Goal: Task Accomplishment & Management: Complete application form

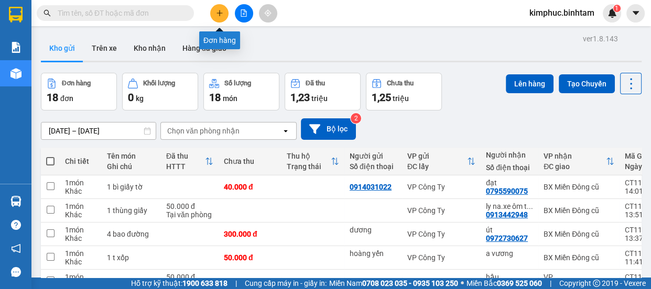
click at [219, 14] on icon "plus" at bounding box center [219, 12] width 7 height 7
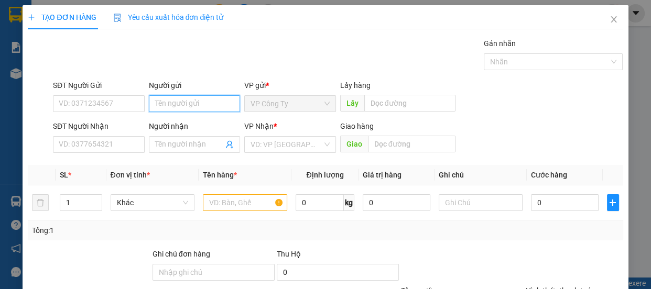
click at [181, 108] on input "Người gửi" at bounding box center [195, 103] width 92 height 17
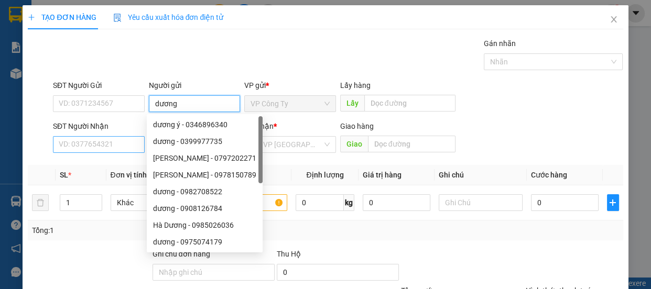
type input "dương"
click at [113, 142] on input "SĐT Người Nhận" at bounding box center [99, 144] width 92 height 17
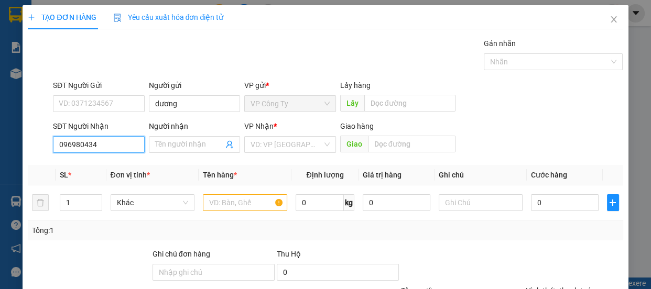
type input "0969804340"
click at [128, 165] on div "0969804340 - thúy" at bounding box center [98, 166] width 78 height 12
type input "thúy"
type input "an sương"
type input "80.000"
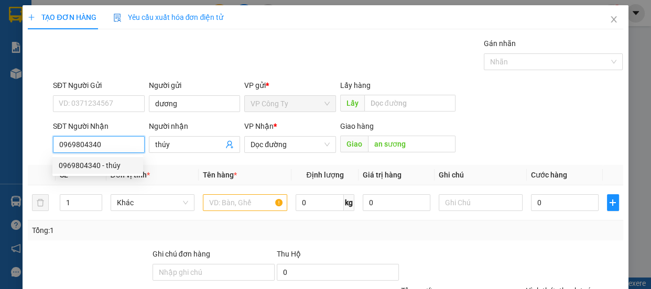
type input "80.000"
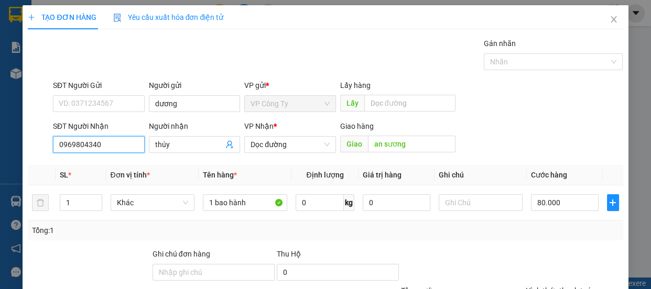
scroll to position [98, 0]
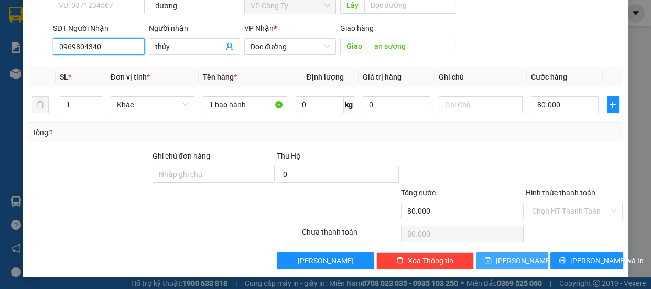
type input "0969804340"
click at [519, 262] on button "[PERSON_NAME]" at bounding box center [512, 261] width 72 height 17
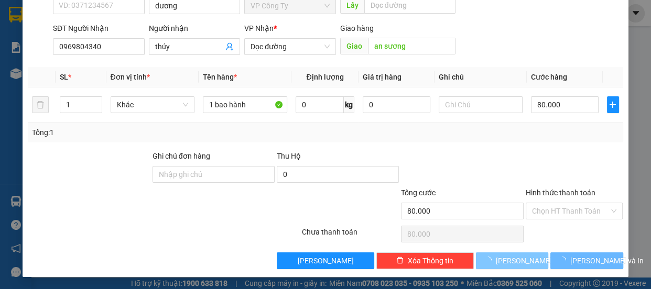
type input "0"
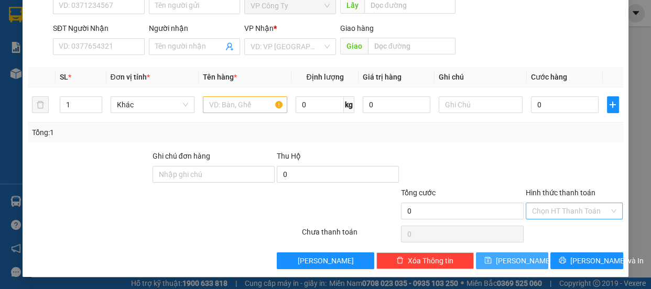
scroll to position [0, 0]
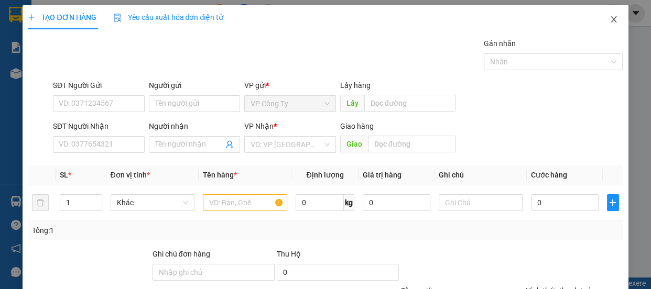
click at [610, 16] on icon "close" at bounding box center [614, 19] width 8 height 8
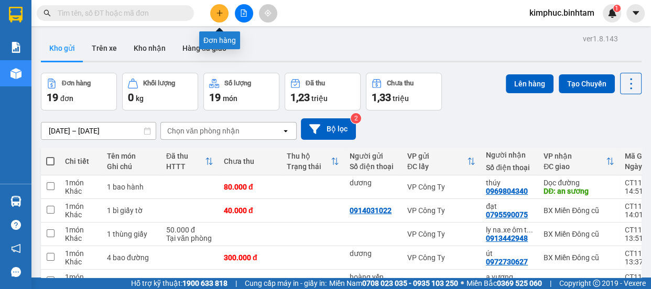
click at [218, 10] on icon "plus" at bounding box center [219, 12] width 7 height 7
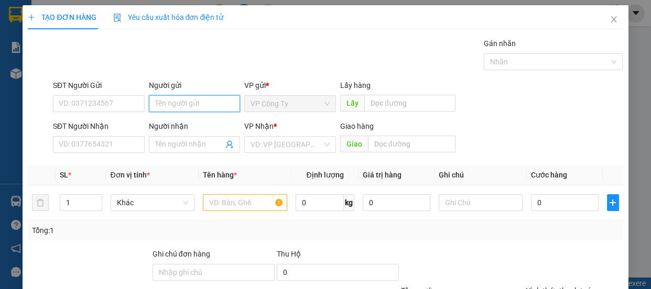
click at [173, 104] on input "Người gửi" at bounding box center [195, 103] width 92 height 17
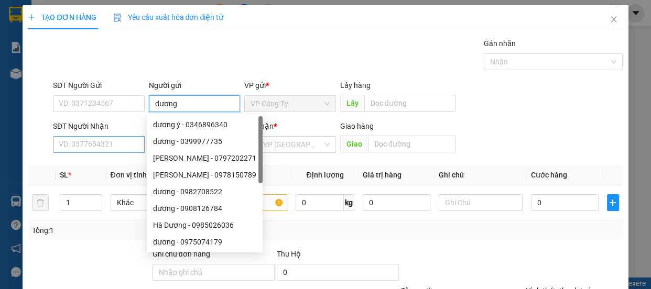
type input "dương"
click at [123, 141] on input "SĐT Người Nhận" at bounding box center [99, 144] width 92 height 17
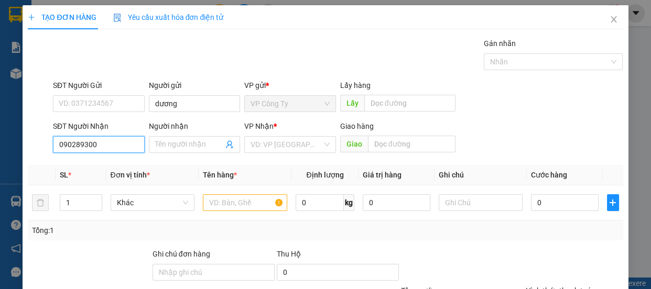
type input "0902893008"
click at [123, 141] on input "0902893008" at bounding box center [99, 144] width 92 height 17
click at [120, 166] on div "0902893008 - trình" at bounding box center [98, 166] width 78 height 12
type input "trình"
type input "an sương"
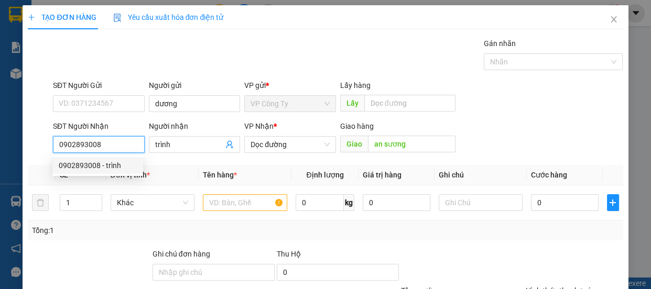
type input "160.000"
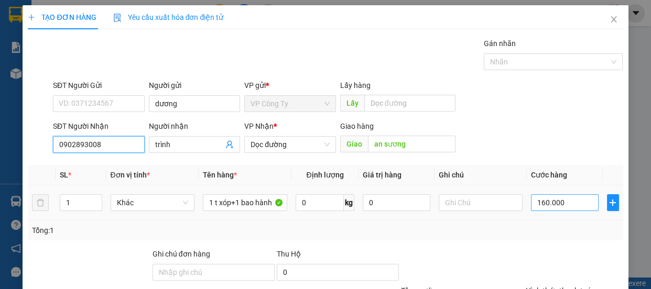
type input "0902893008"
click at [540, 205] on input "160.000" at bounding box center [565, 203] width 68 height 17
type input "10.000"
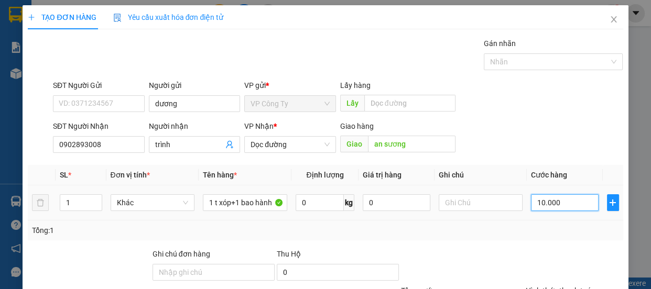
type input "10.000"
type input "140.000"
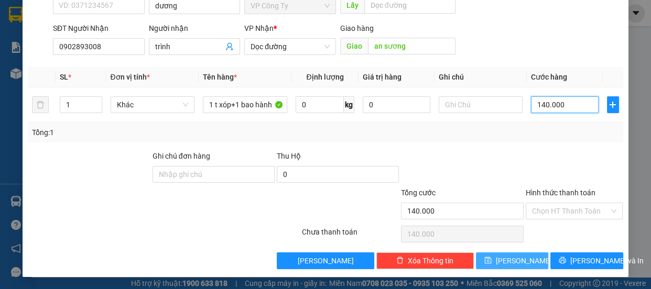
type input "140.000"
click at [515, 258] on span "[PERSON_NAME]" at bounding box center [524, 261] width 56 height 12
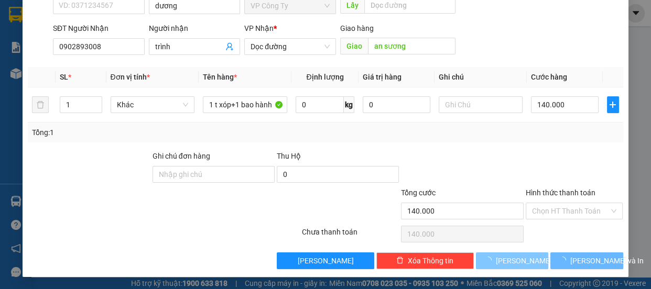
type input "0"
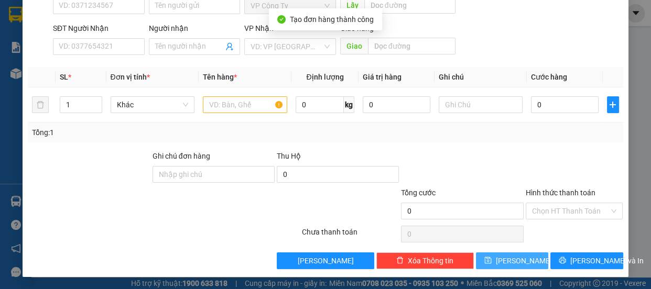
scroll to position [0, 0]
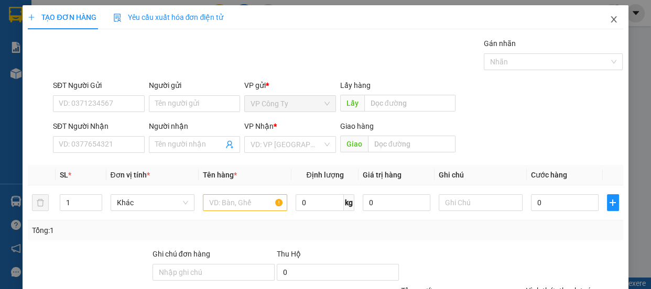
click at [610, 21] on icon "close" at bounding box center [614, 19] width 8 height 8
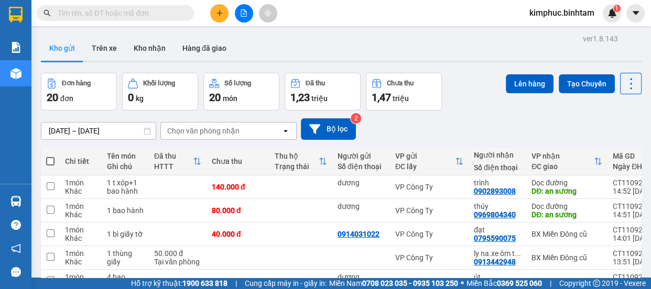
click at [219, 9] on icon "plus" at bounding box center [219, 12] width 7 height 7
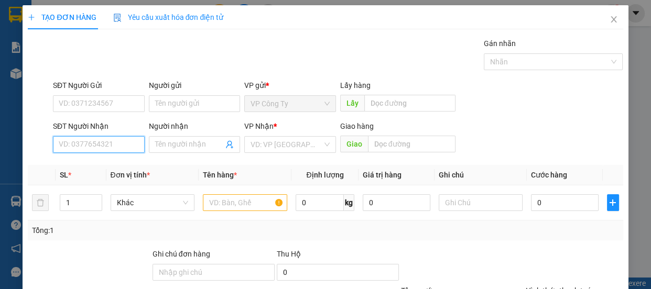
click at [99, 151] on input "SĐT Người Nhận" at bounding box center [99, 144] width 92 height 17
type input "0358214264"
click at [111, 141] on input "0358214264" at bounding box center [99, 144] width 92 height 17
click at [115, 165] on div "0358214264 - thúy khánh" at bounding box center [110, 166] width 103 height 12
type input "[PERSON_NAME]"
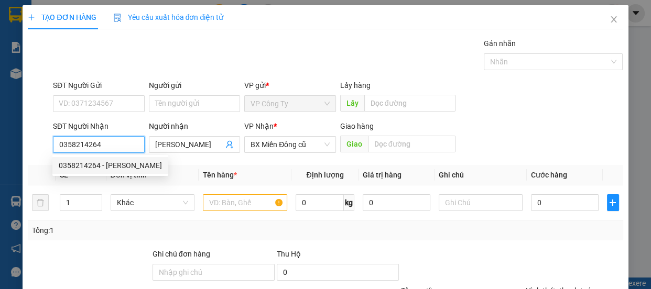
type input "100.000"
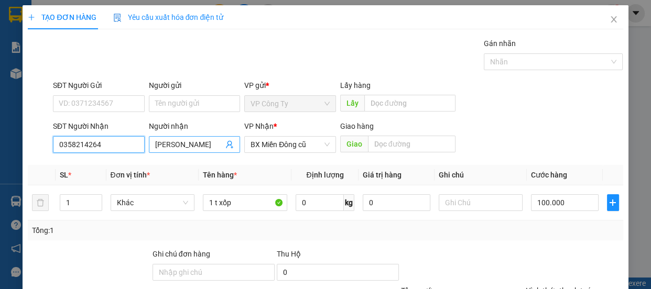
type input "0358214264"
click at [199, 145] on input "[PERSON_NAME]" at bounding box center [189, 145] width 69 height 12
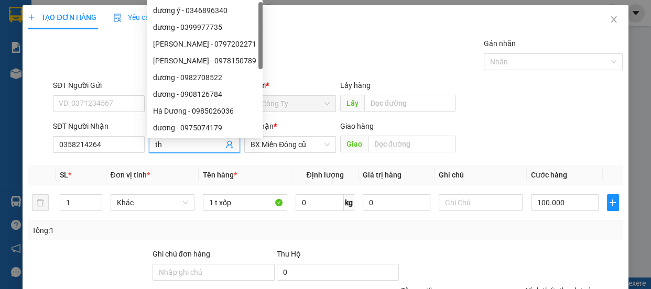
type input "t"
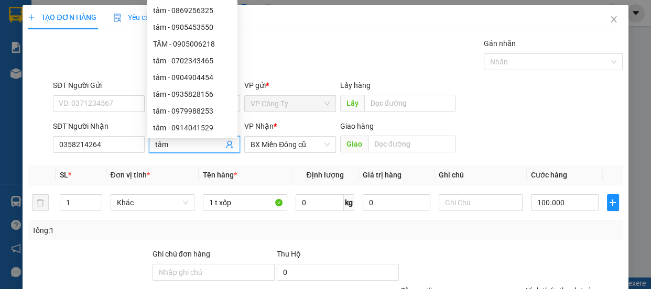
scroll to position [98, 0]
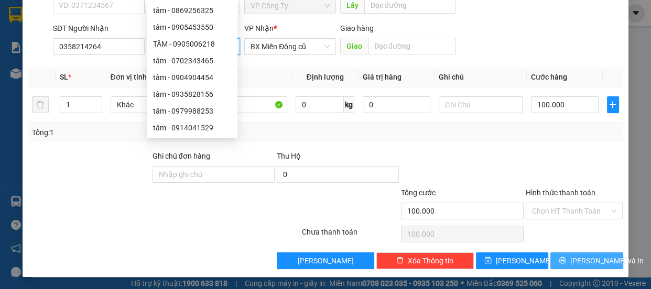
type input "tâm"
click at [561, 258] on icon "printer" at bounding box center [562, 260] width 7 height 7
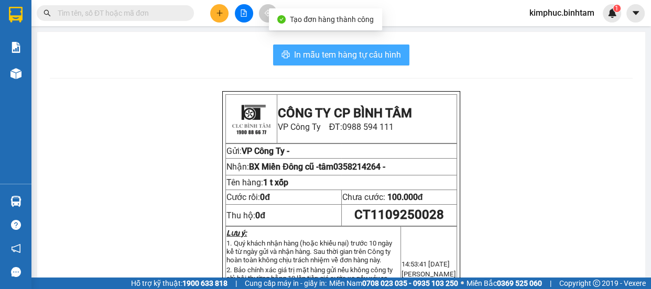
click at [309, 56] on span "In mẫu tem hàng tự cấu hình" at bounding box center [347, 54] width 107 height 13
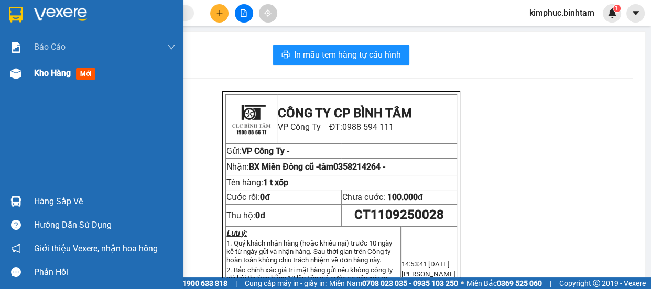
click at [47, 74] on span "Kho hàng" at bounding box center [52, 73] width 37 height 10
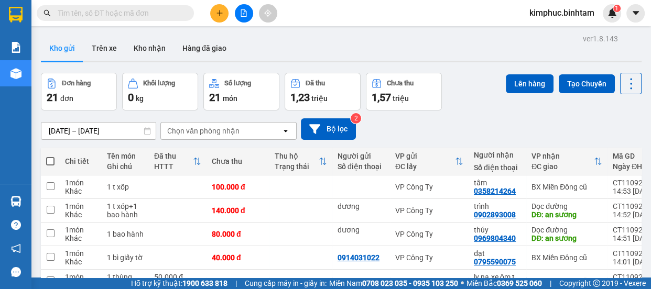
click at [220, 15] on icon "plus" at bounding box center [219, 12] width 7 height 7
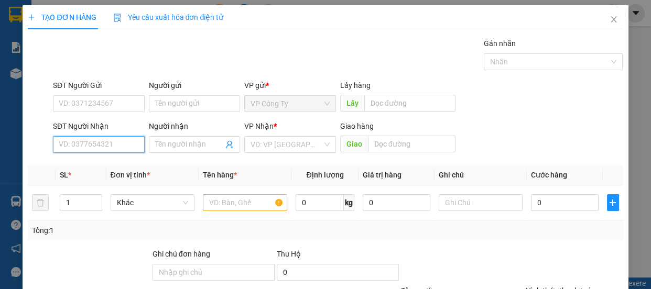
click at [127, 136] on input "SĐT Người Nhận" at bounding box center [99, 144] width 92 height 17
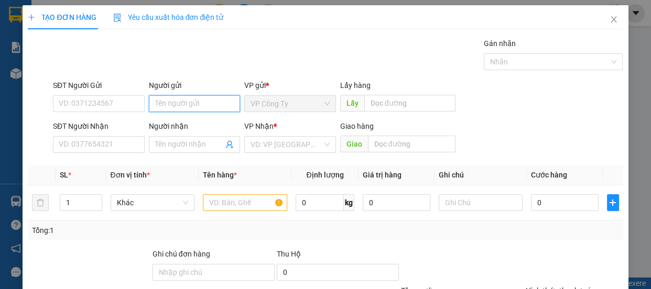
click at [229, 105] on input "Người gửi" at bounding box center [195, 103] width 92 height 17
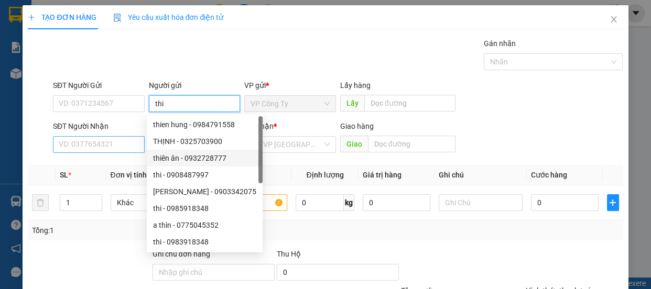
type input "thi"
click at [110, 140] on input "SĐT Người Nhận" at bounding box center [99, 144] width 92 height 17
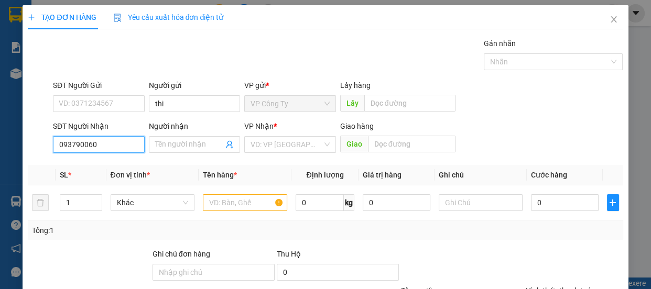
type input "0937900603"
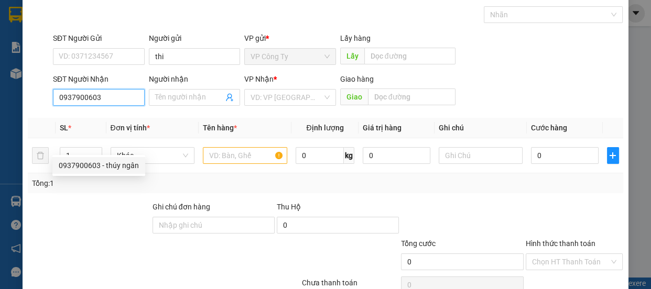
click at [124, 164] on div "0937900603 - thúy ngân" at bounding box center [99, 166] width 80 height 12
type input "thúy ngân"
type input "50.000"
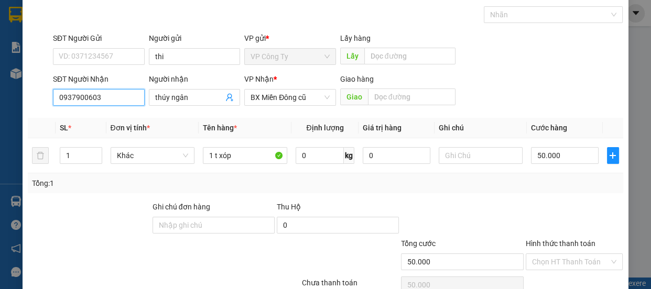
scroll to position [98, 0]
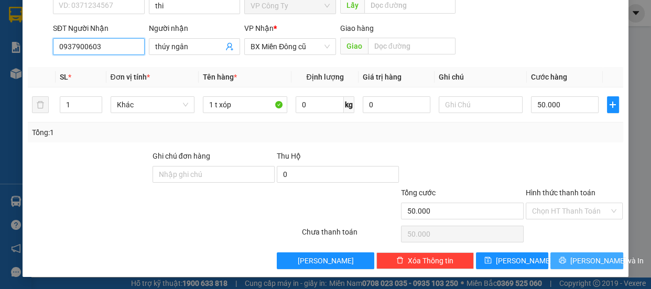
type input "0937900603"
click at [551, 264] on button "[PERSON_NAME] và In" at bounding box center [587, 261] width 72 height 17
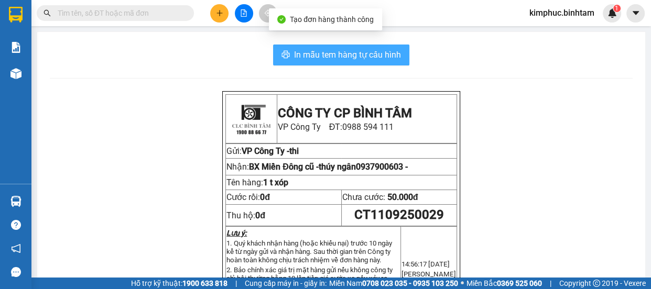
click at [315, 53] on span "In mẫu tem hàng tự cấu hình" at bounding box center [347, 54] width 107 height 13
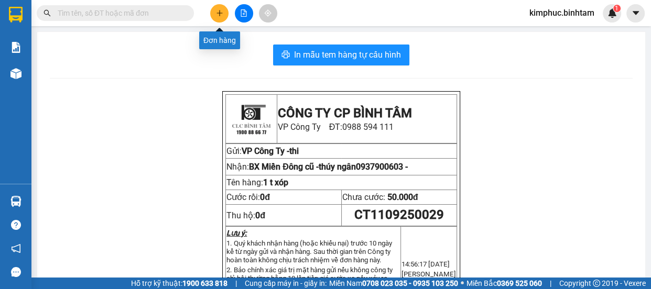
click at [222, 8] on button at bounding box center [219, 13] width 18 height 18
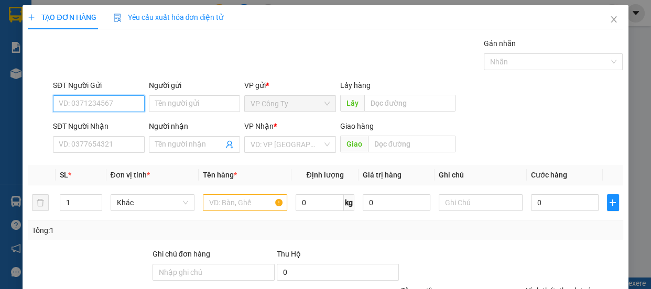
click at [122, 100] on input "SĐT Người Gửi" at bounding box center [99, 103] width 92 height 17
click at [160, 106] on input "Người gửi" at bounding box center [195, 103] width 92 height 17
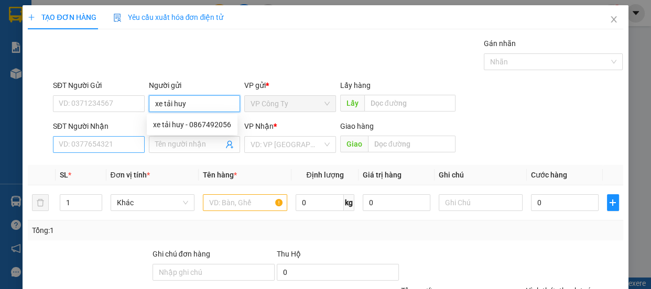
type input "xe tải huy"
click at [108, 142] on input "SĐT Người Nhận" at bounding box center [99, 144] width 92 height 17
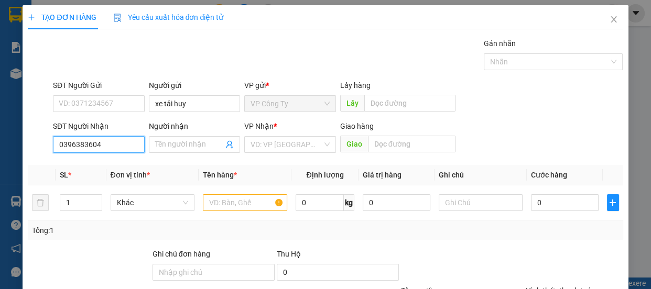
click at [112, 144] on input "0396383604" at bounding box center [99, 144] width 92 height 17
type input "0396383604"
click at [179, 143] on input "Người nhận" at bounding box center [189, 145] width 69 height 12
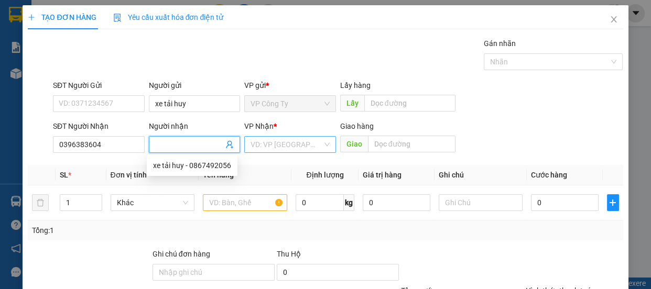
click at [256, 144] on input "search" at bounding box center [287, 145] width 72 height 16
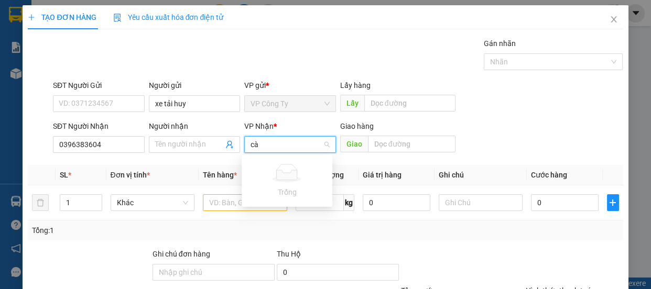
type input "c"
type input "cafe lộc linh xuân"
click at [236, 203] on input "text" at bounding box center [245, 203] width 84 height 17
click at [284, 144] on input "search" at bounding box center [287, 145] width 72 height 16
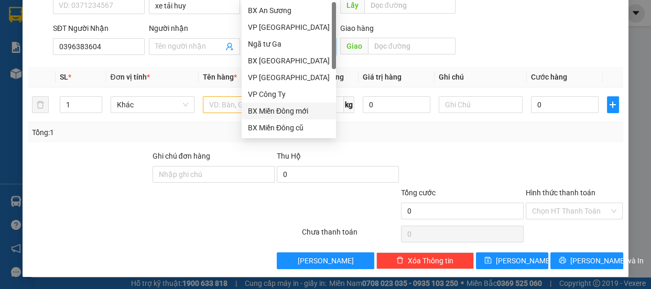
scroll to position [33, 0]
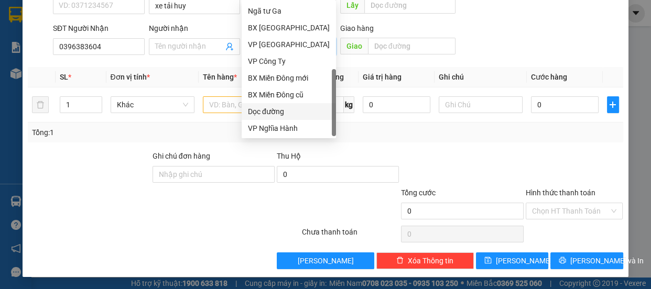
click at [282, 113] on div "Dọc đường" at bounding box center [289, 112] width 82 height 12
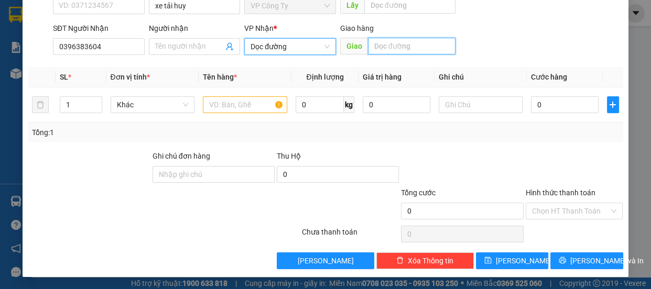
click at [388, 50] on input "text" at bounding box center [412, 46] width 88 height 17
type input "linh xuân"
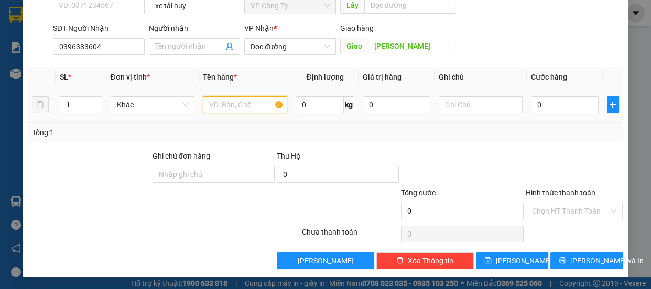
click at [252, 105] on input "text" at bounding box center [245, 104] width 84 height 17
type input "1 t xốp"
click at [531, 104] on input "0" at bounding box center [565, 104] width 68 height 17
type input "1"
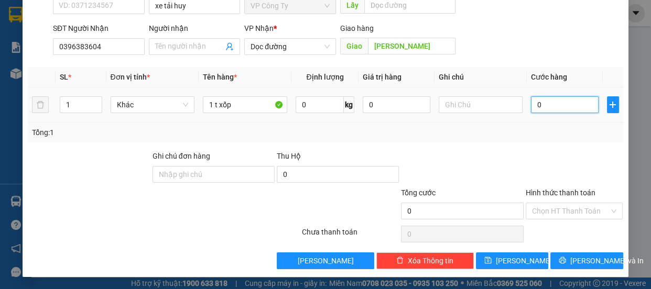
type input "1"
type input "16"
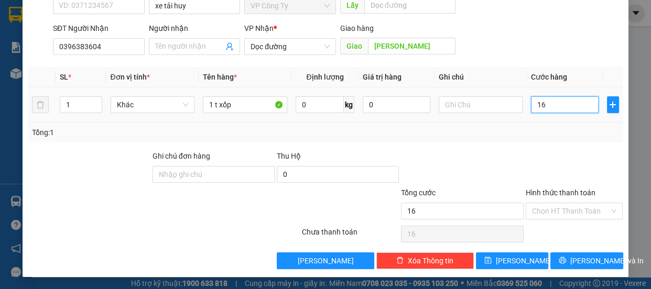
type input "160"
type input "1.600"
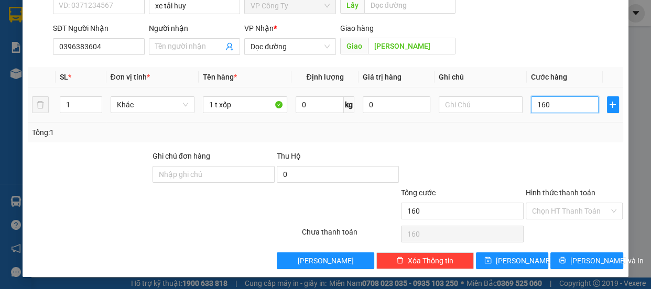
type input "1.600"
type input "16.000"
type input "160.000"
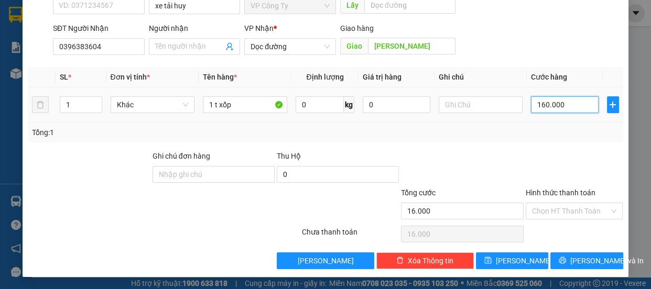
type input "160.000"
click at [561, 244] on div "Chọn HT Thanh Toán" at bounding box center [575, 234] width 100 height 21
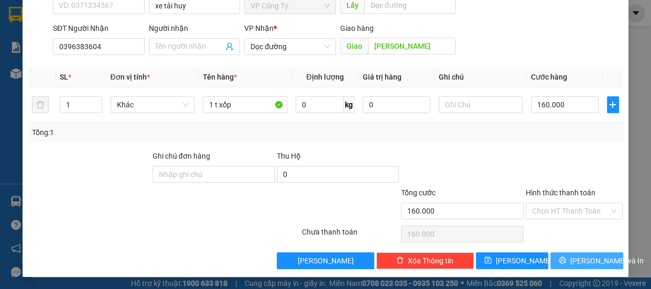
click at [566, 259] on icon "printer" at bounding box center [562, 260] width 7 height 7
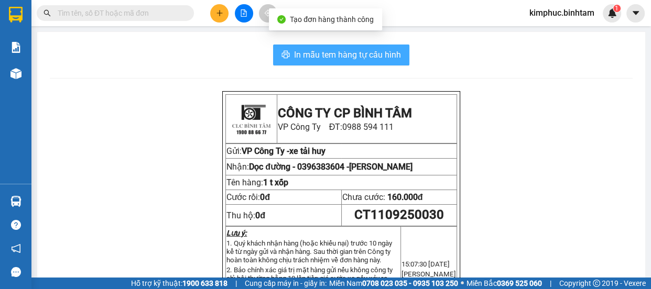
click at [359, 52] on span "In mẫu tem hàng tự cấu hình" at bounding box center [347, 54] width 107 height 13
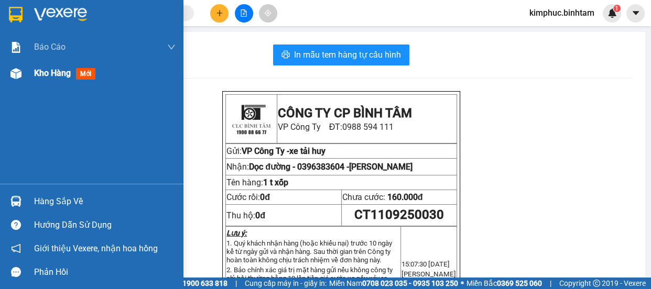
click at [46, 73] on span "Kho hàng" at bounding box center [52, 73] width 37 height 10
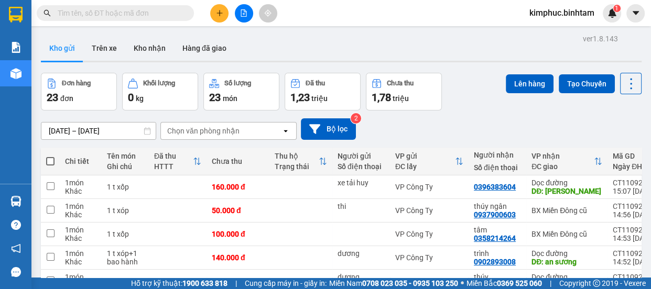
scroll to position [179, 0]
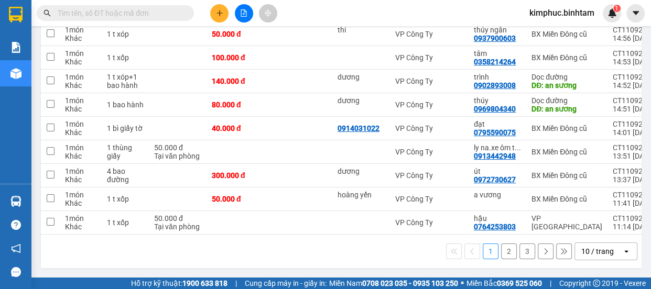
click at [520, 252] on button "3" at bounding box center [528, 252] width 16 height 16
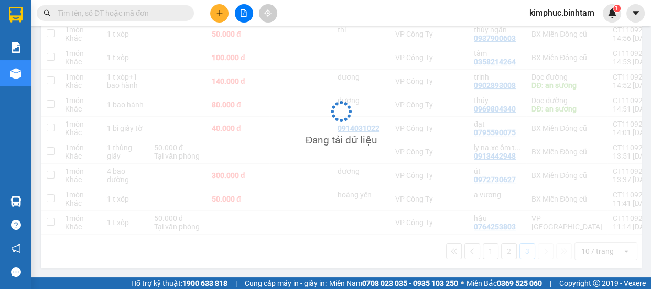
scroll to position [48, 0]
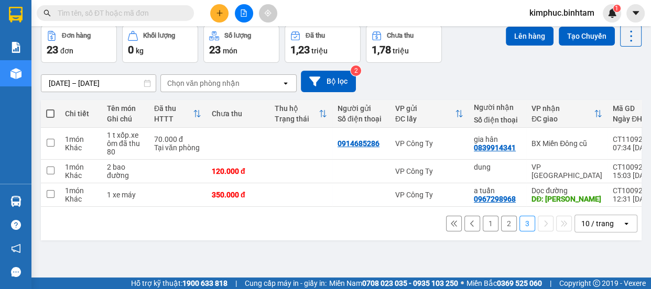
click at [501, 230] on button "2" at bounding box center [509, 224] width 16 height 16
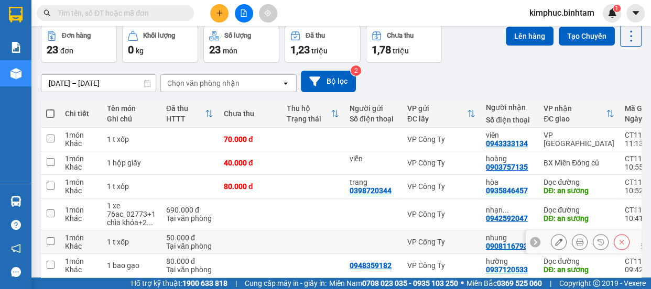
scroll to position [188, 0]
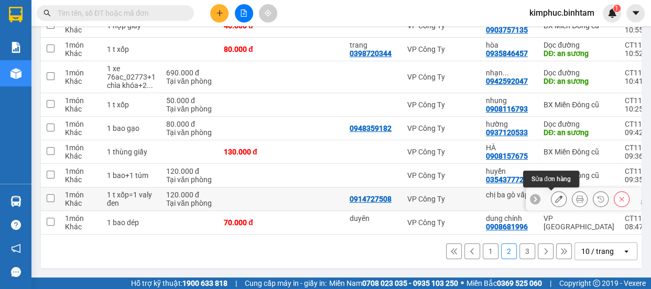
click at [555, 196] on icon at bounding box center [558, 199] width 7 height 7
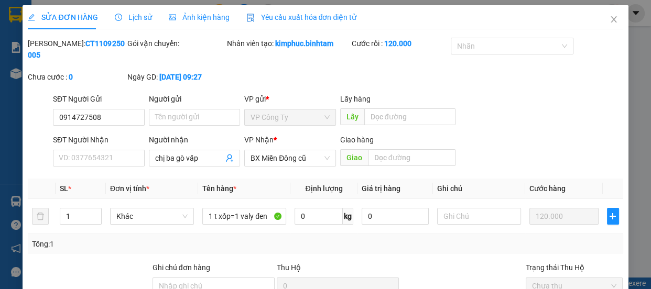
type input "0914727508"
type input "chị ba gò vấp"
type input "120.000"
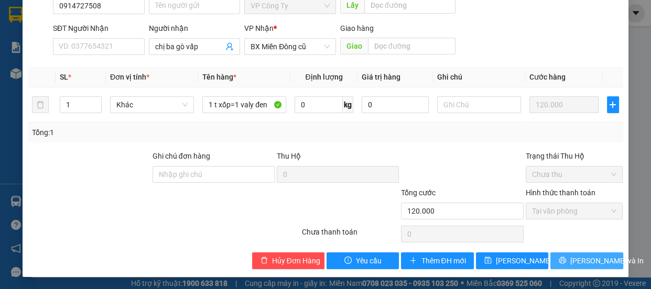
click at [566, 258] on icon "printer" at bounding box center [562, 260] width 7 height 7
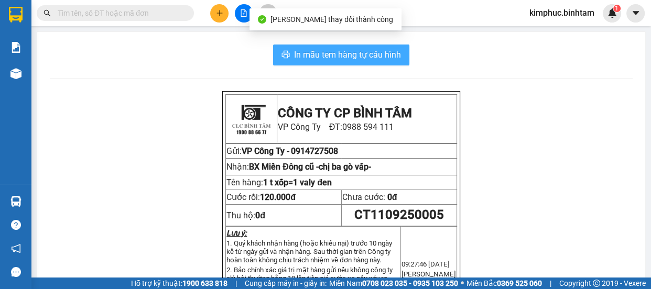
click at [325, 57] on span "In mẫu tem hàng tự cấu hình" at bounding box center [347, 54] width 107 height 13
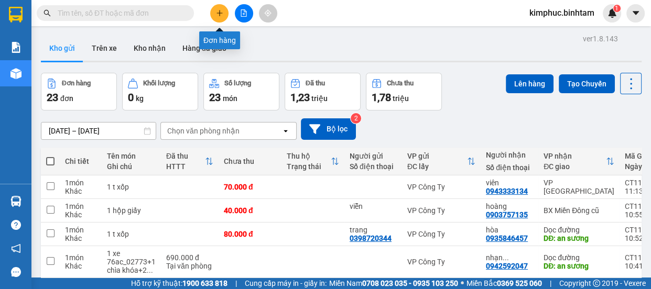
click at [225, 14] on button at bounding box center [219, 13] width 18 height 18
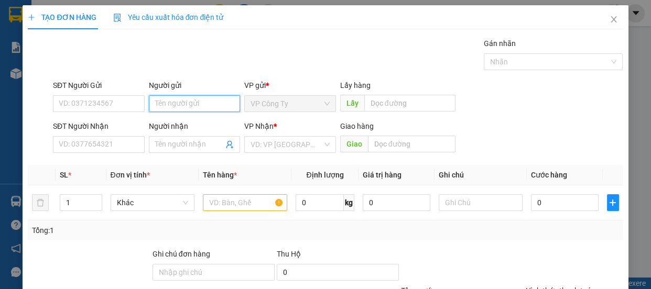
click at [169, 104] on input "Người gửi" at bounding box center [195, 103] width 92 height 17
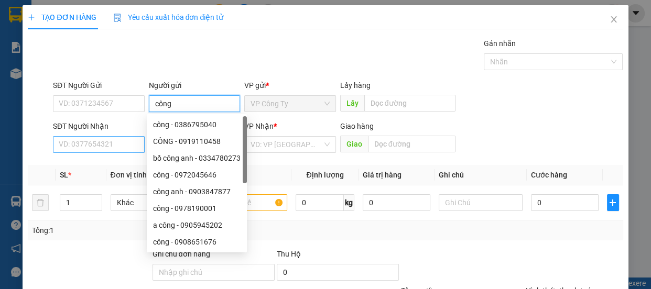
type input "công"
click at [112, 143] on input "SĐT Người Nhận" at bounding box center [99, 144] width 92 height 17
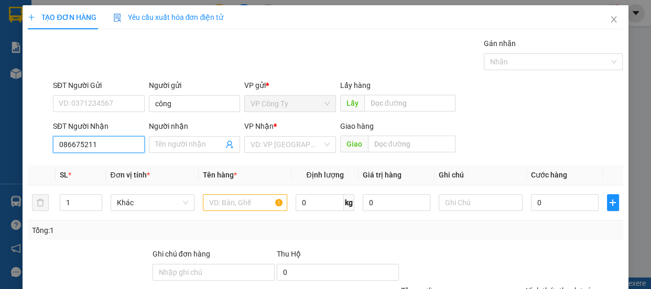
type input "0866752110"
click at [120, 143] on input "0866752110" at bounding box center [99, 144] width 92 height 17
click at [120, 145] on input "0866752110" at bounding box center [99, 144] width 92 height 17
click at [119, 163] on div "0866752110 - phương" at bounding box center [98, 166] width 78 height 12
type input "phương"
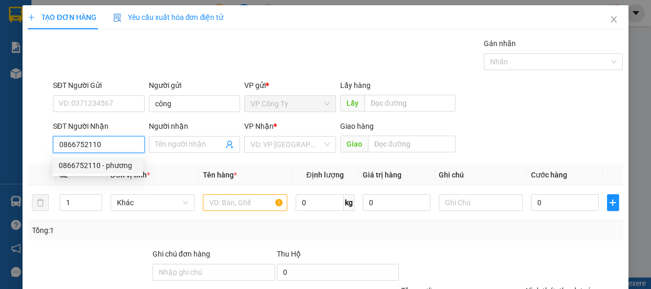
type input "an sương"
type input "80.000"
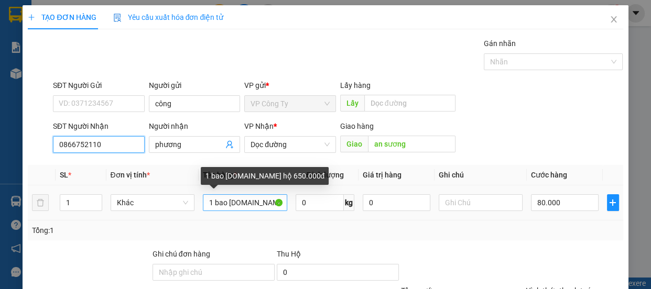
type input "0866752110"
click at [273, 203] on input "1 bao [DOMAIN_NAME] hộ 650.000đ" at bounding box center [245, 203] width 84 height 17
click at [273, 202] on input "1 bao [DOMAIN_NAME] hộ0.000đ" at bounding box center [245, 203] width 84 height 17
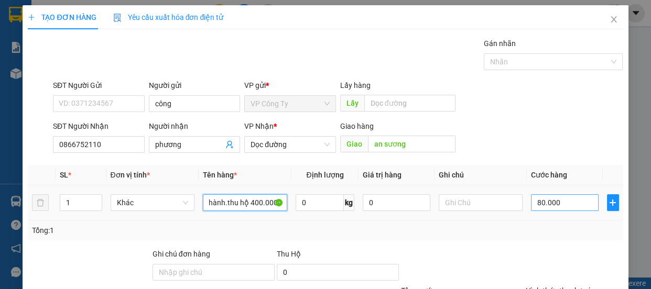
type input "1 bao hành.thu hộ 400.000đ"
click at [537, 203] on input "80.000" at bounding box center [565, 203] width 68 height 17
type input "0"
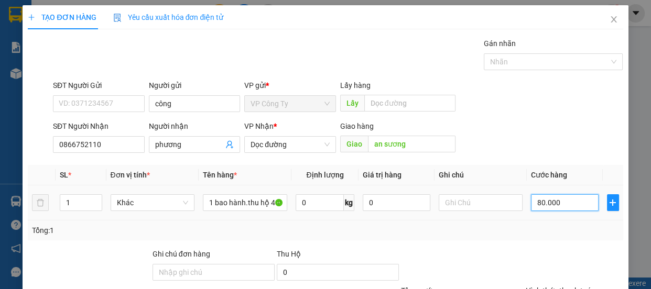
type input "0"
type input "70.000"
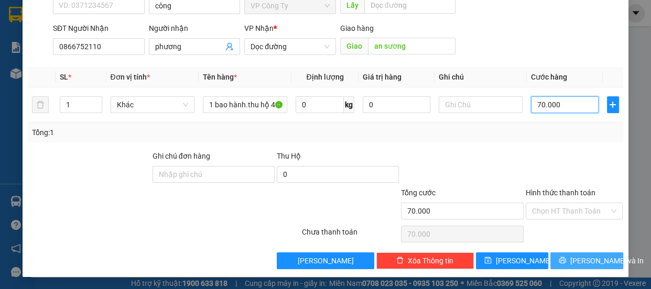
type input "70.000"
click at [593, 266] on button "[PERSON_NAME] và In" at bounding box center [587, 261] width 72 height 17
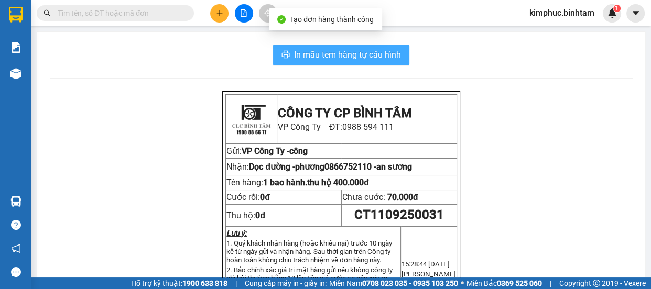
click at [348, 56] on span "In mẫu tem hàng tự cấu hình" at bounding box center [347, 54] width 107 height 13
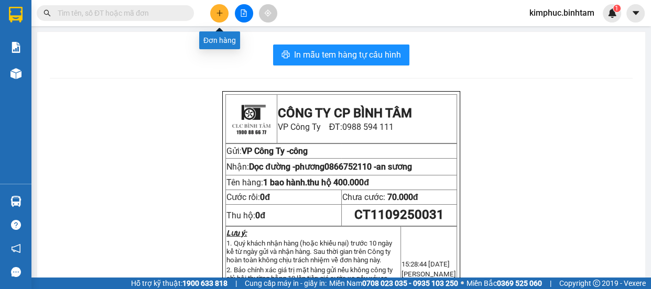
click at [215, 10] on button at bounding box center [219, 13] width 18 height 18
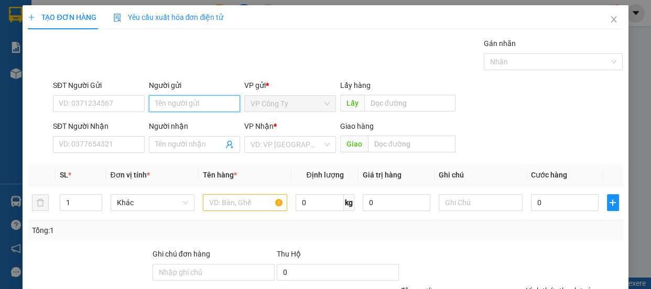
click at [171, 104] on input "Người gửi" at bounding box center [195, 103] width 92 height 17
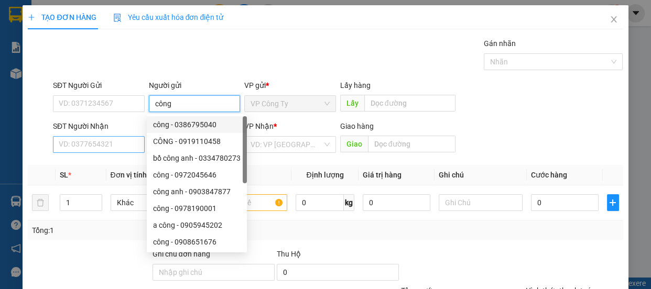
type input "công"
click at [119, 144] on input "SĐT Người Nhận" at bounding box center [99, 144] width 92 height 17
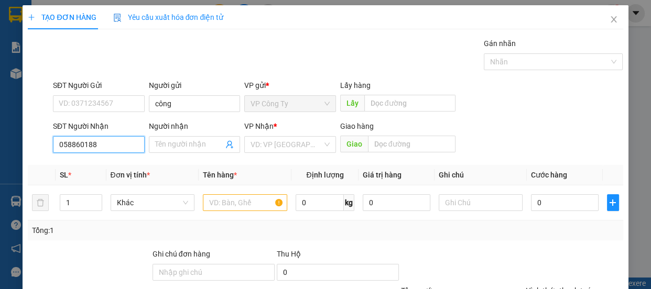
type input "0588601887"
click at [119, 144] on input "0588601887" at bounding box center [99, 144] width 92 height 17
click at [108, 163] on div "0588601887" at bounding box center [98, 166] width 78 height 12
type input "an sương"
type input "160.000"
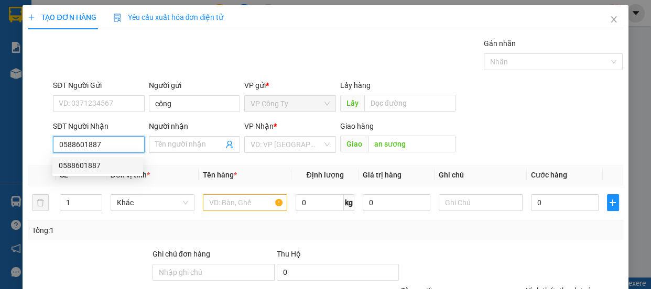
type input "160.000"
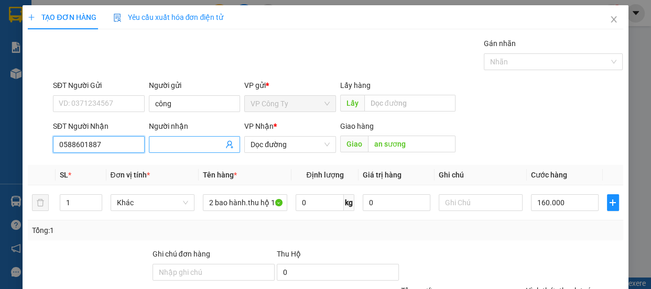
type input "0588601887"
click at [168, 142] on input "Người nhận" at bounding box center [189, 145] width 69 height 12
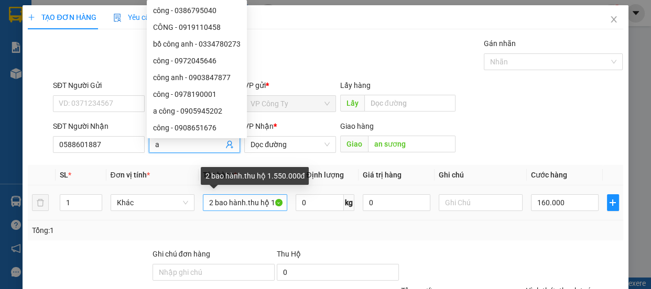
type input "a"
click at [210, 203] on input "2 bao hành.thu hộ 1.550.000đ" at bounding box center [245, 203] width 84 height 17
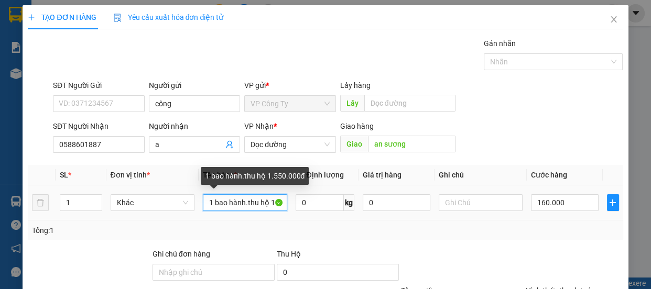
click at [273, 203] on input "1 bao hành.thu hộ 1.550.000đ" at bounding box center [245, 203] width 84 height 17
click at [271, 203] on input "1 bao hành.thu.550.000đ" at bounding box center [245, 203] width 84 height 17
click at [267, 205] on input "1 bao hành.thu000đ" at bounding box center [245, 203] width 84 height 17
click at [269, 205] on input "1 bao hành.thuđ" at bounding box center [245, 203] width 84 height 17
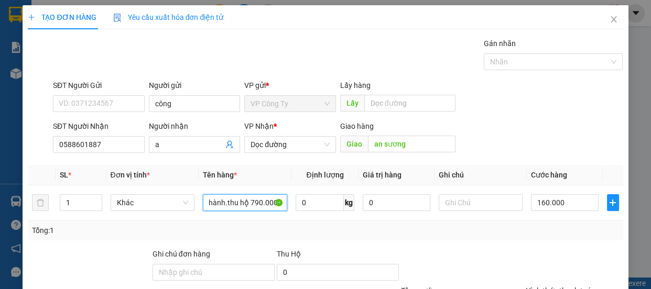
scroll to position [98, 0]
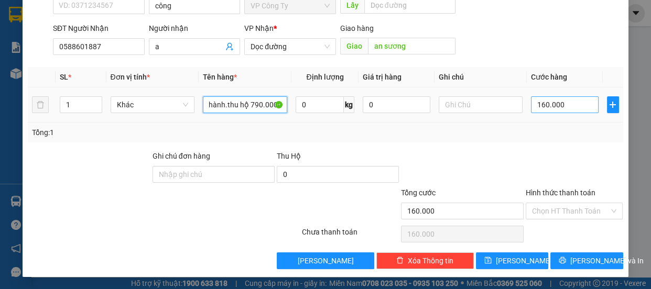
type input "1 bao hành.thu hộ 790.000đ"
click at [541, 106] on input "160.000" at bounding box center [565, 104] width 68 height 17
click at [539, 109] on input "160.000" at bounding box center [565, 104] width 68 height 17
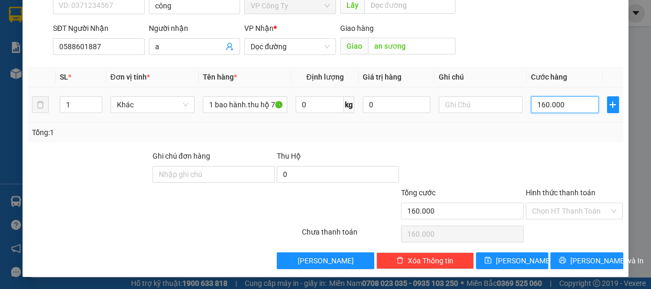
click at [539, 109] on input "160.000" at bounding box center [565, 104] width 68 height 17
type input "10.000"
type input "0.000"
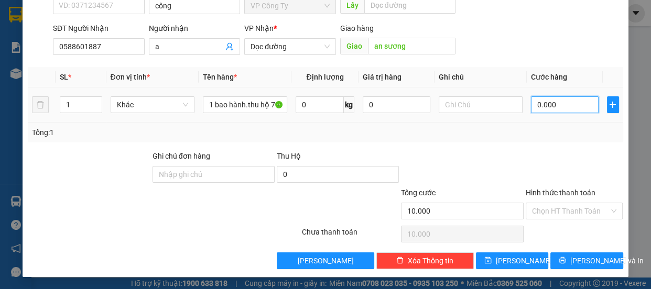
type input "0"
type input "80.000"
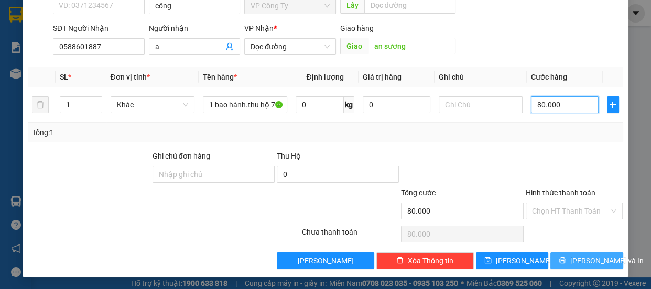
type input "80.000"
click at [577, 255] on span "[PERSON_NAME] và In" at bounding box center [607, 261] width 73 height 12
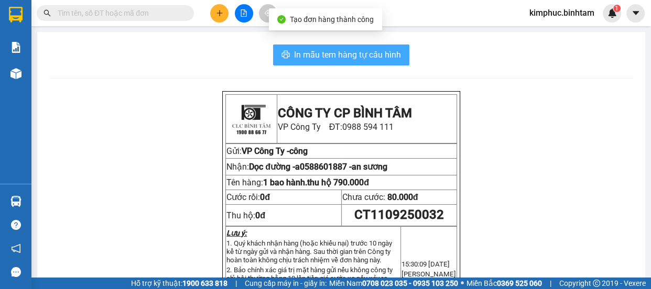
click at [365, 51] on span "In mẫu tem hàng tự cấu hình" at bounding box center [347, 54] width 107 height 13
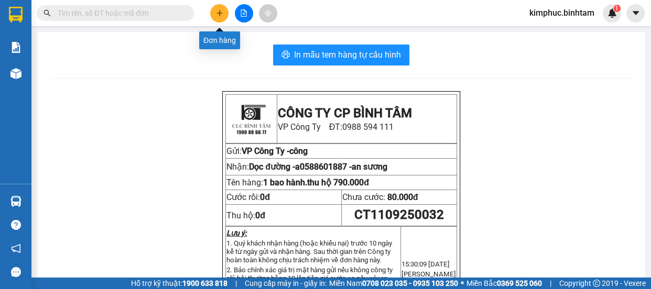
click at [216, 13] on icon "plus" at bounding box center [219, 12] width 7 height 7
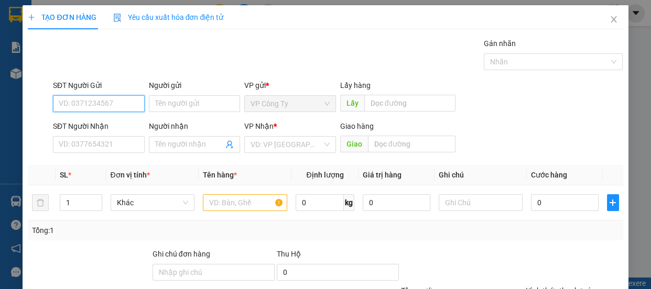
click at [76, 100] on input "SĐT Người Gửi" at bounding box center [99, 103] width 92 height 17
type input "0905136359"
click at [110, 95] on input "0905136359" at bounding box center [99, 103] width 92 height 17
click at [116, 124] on div "0905136359 - sương" at bounding box center [98, 125] width 78 height 12
type input "sương"
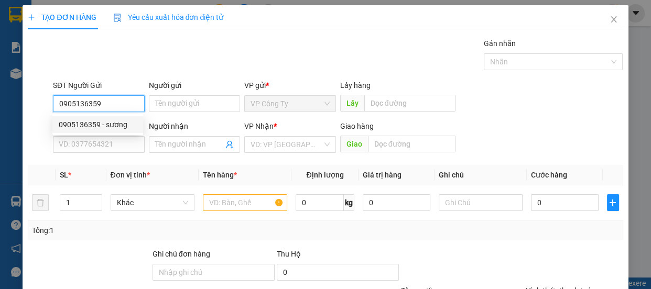
type input "0916465349"
type input "khánh"
type input "40.000"
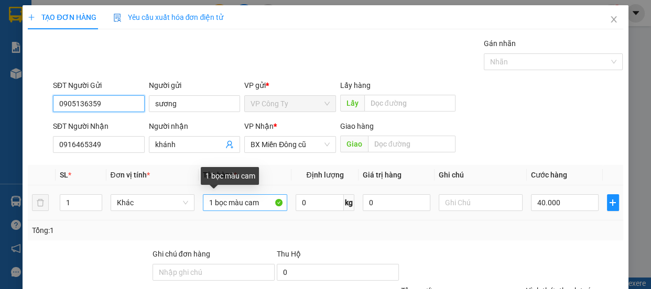
type input "0905136359"
click at [266, 197] on input "1 bọc màu cam" at bounding box center [245, 203] width 84 height 17
type input "1"
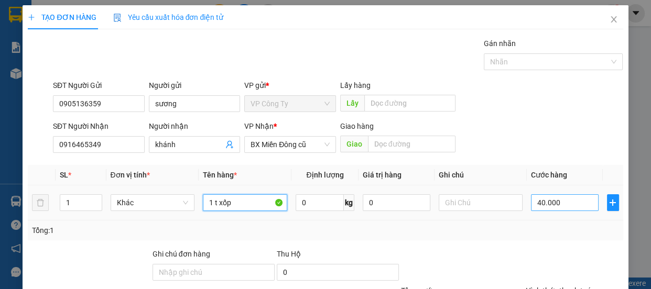
type input "1 t xốp"
click at [535, 207] on input "40.000" at bounding box center [565, 203] width 68 height 17
click at [536, 207] on input "40.000" at bounding box center [565, 203] width 68 height 17
type input "0"
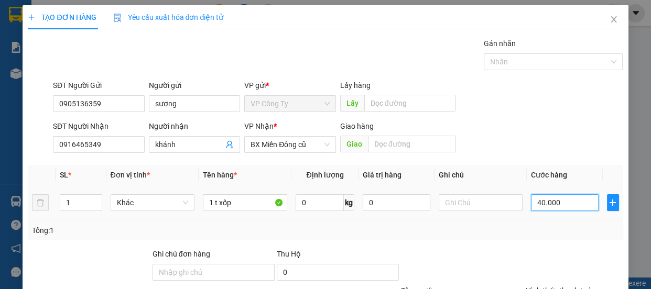
type input "0.000"
type input "50.000"
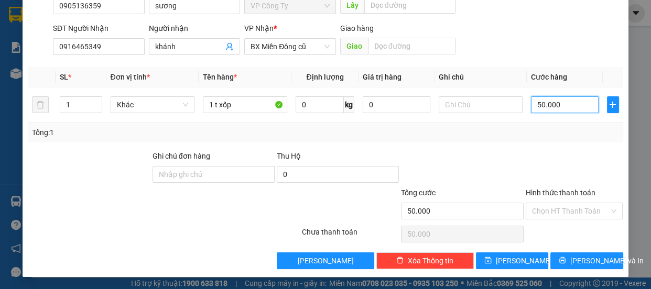
type input "50.000"
click at [555, 189] on label "Hình thức thanh toán" at bounding box center [561, 193] width 70 height 8
click at [555, 203] on input "Hình thức thanh toán" at bounding box center [571, 211] width 78 height 16
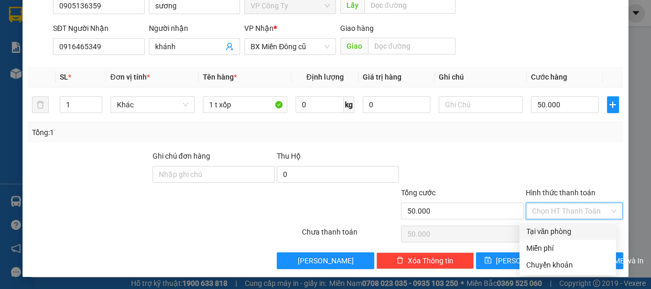
click at [555, 230] on div "Tại văn phòng" at bounding box center [568, 232] width 84 height 12
type input "0"
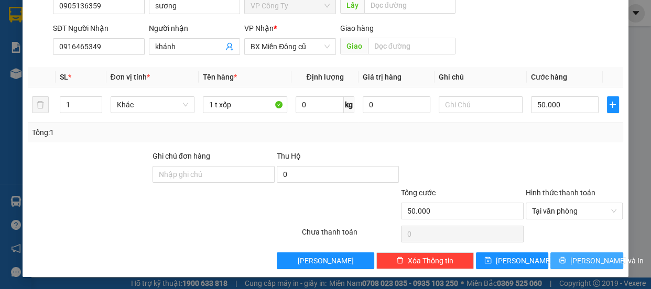
click at [561, 257] on icon "printer" at bounding box center [562, 260] width 7 height 7
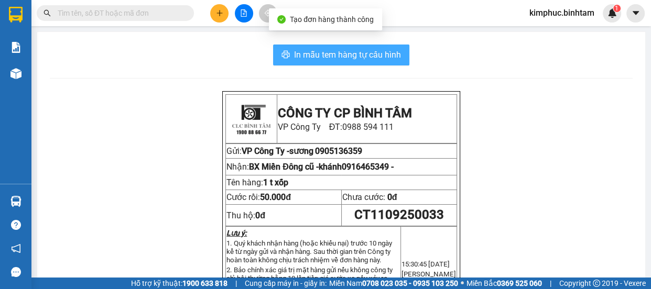
click at [352, 58] on span "In mẫu tem hàng tự cấu hình" at bounding box center [347, 54] width 107 height 13
click at [353, 57] on span "In mẫu tem hàng tự cấu hình" at bounding box center [347, 54] width 107 height 13
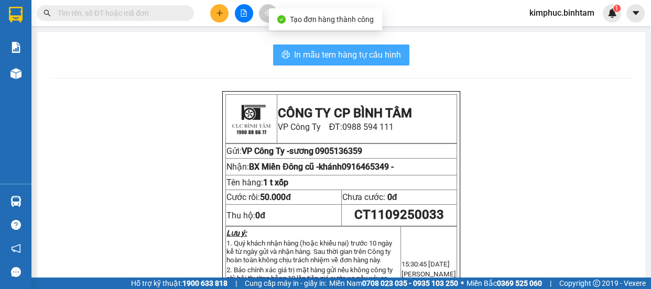
click at [353, 57] on span "In mẫu tem hàng tự cấu hình" at bounding box center [347, 54] width 107 height 13
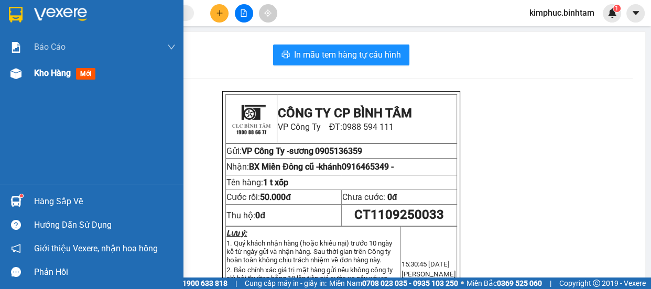
click at [54, 76] on span "Kho hàng" at bounding box center [52, 73] width 37 height 10
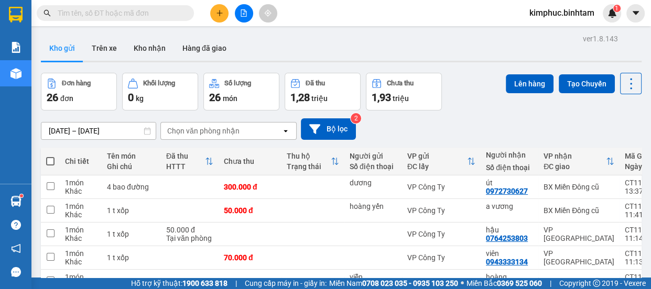
scroll to position [188, 0]
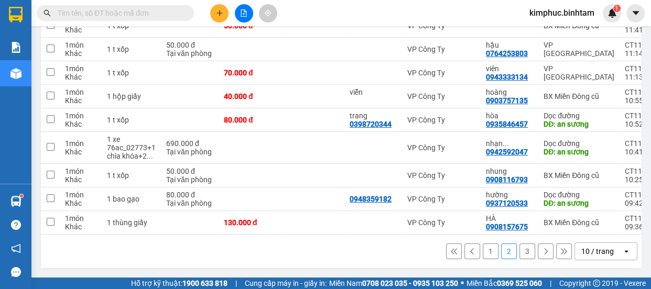
click at [483, 255] on button "1" at bounding box center [491, 252] width 16 height 16
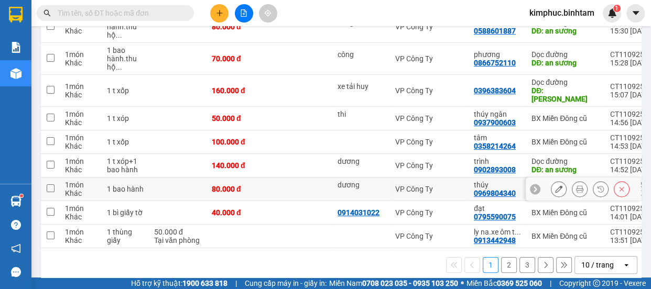
click at [49, 185] on input "checkbox" at bounding box center [51, 189] width 8 height 8
checkbox input "true"
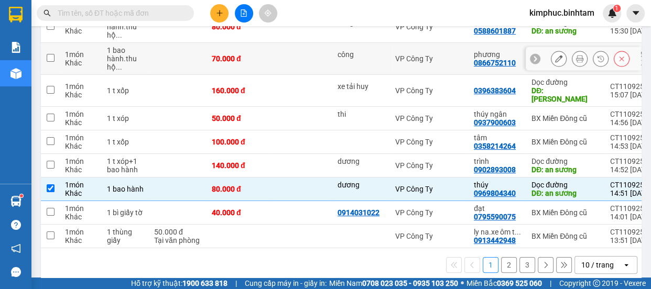
click at [56, 59] on td at bounding box center [50, 59] width 19 height 32
checkbox input "true"
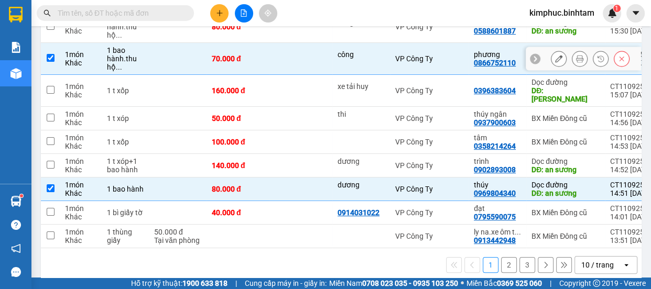
scroll to position [45, 0]
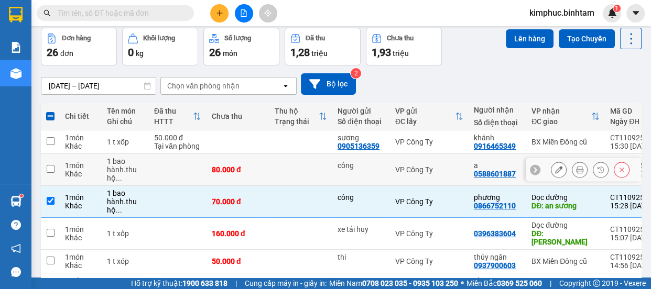
click at [55, 171] on td at bounding box center [50, 170] width 19 height 32
checkbox input "true"
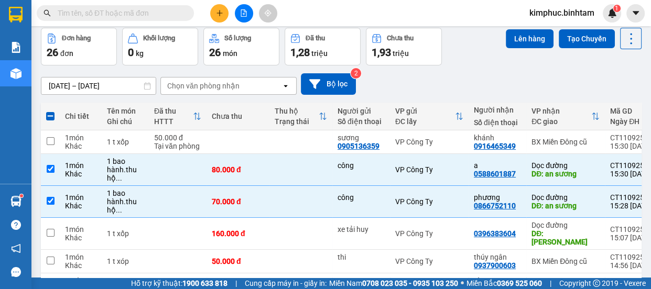
scroll to position [0, 0]
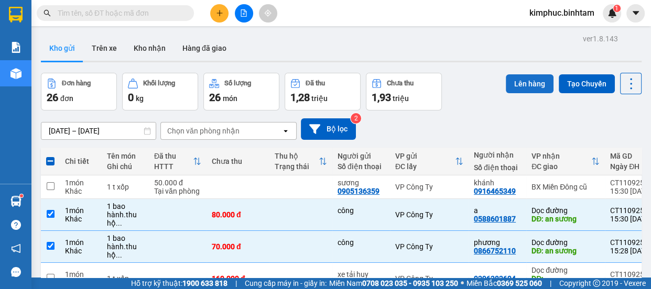
click at [531, 85] on button "Lên hàng" at bounding box center [530, 83] width 48 height 19
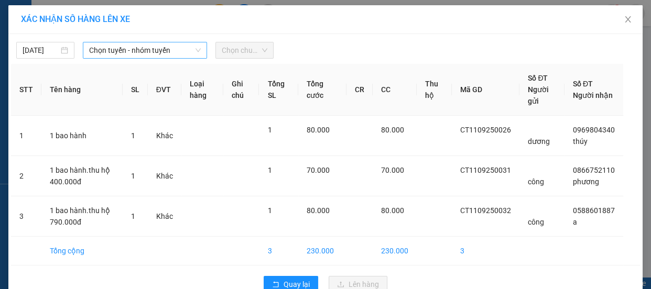
click at [148, 52] on span "Chọn tuyến - nhóm tuyến" at bounding box center [145, 50] width 112 height 16
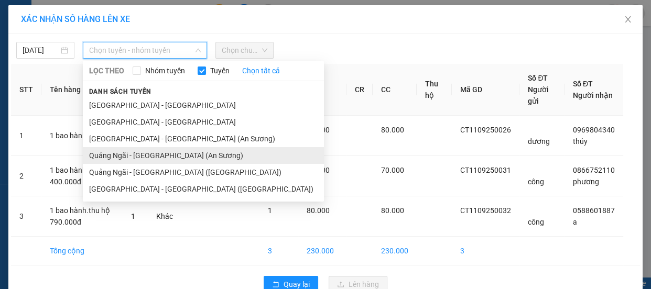
click at [120, 152] on li "Quảng Ngãi - [GEOGRAPHIC_DATA] (An Sương)" at bounding box center [203, 155] width 241 height 17
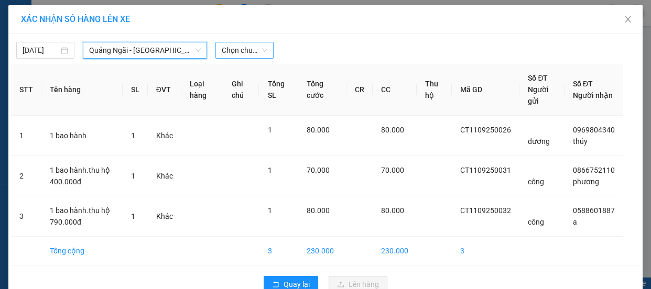
click at [246, 46] on span "Chọn chuyến" at bounding box center [245, 50] width 46 height 16
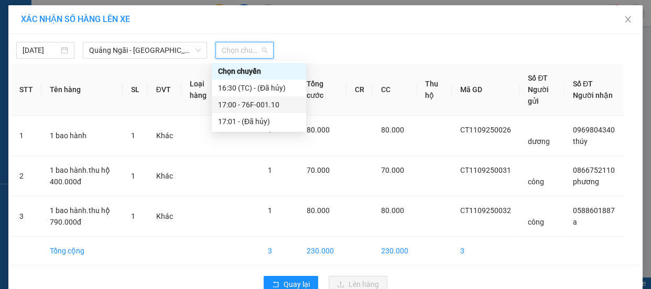
click at [246, 101] on div "17:00 - 76F-001.10" at bounding box center [259, 105] width 82 height 12
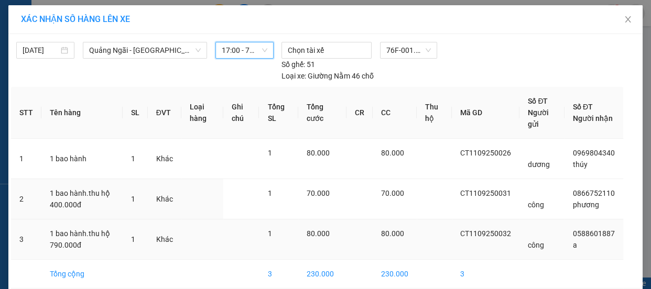
scroll to position [47, 0]
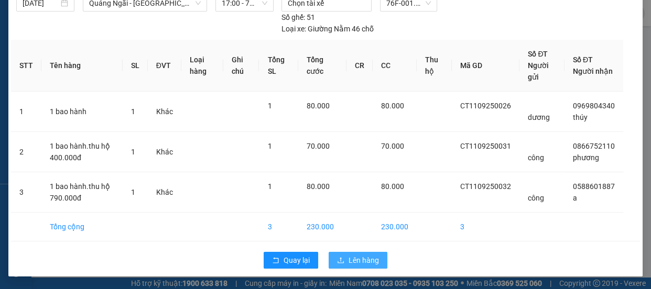
click at [355, 265] on span "Lên hàng" at bounding box center [364, 261] width 30 height 12
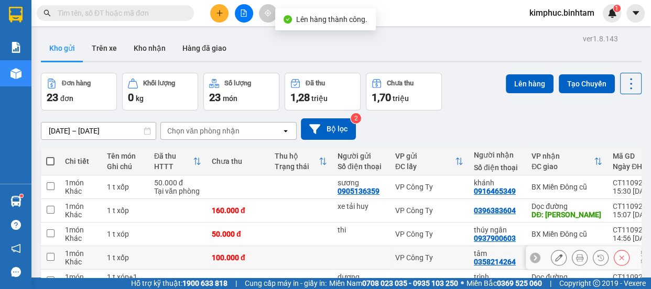
scroll to position [143, 0]
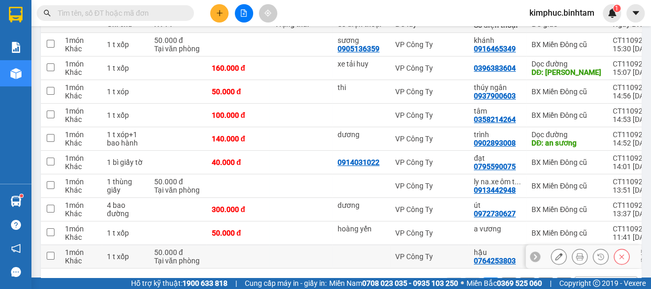
click at [55, 254] on td at bounding box center [50, 257] width 19 height 24
checkbox input "true"
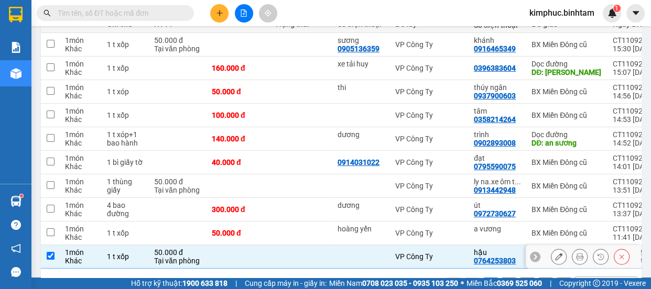
scroll to position [47, 0]
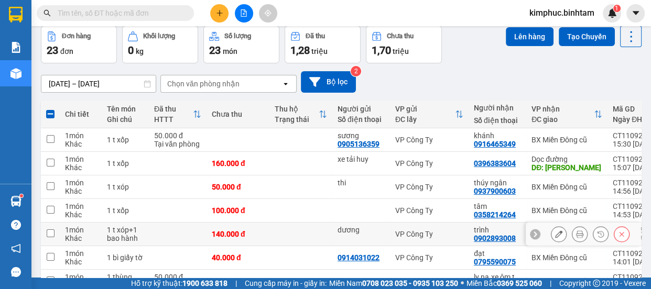
click at [47, 232] on input "checkbox" at bounding box center [51, 234] width 8 height 8
checkbox input "true"
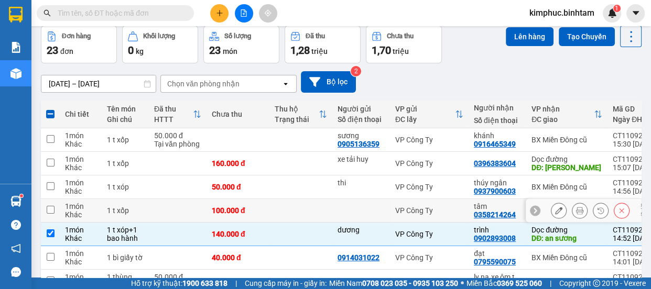
scroll to position [0, 0]
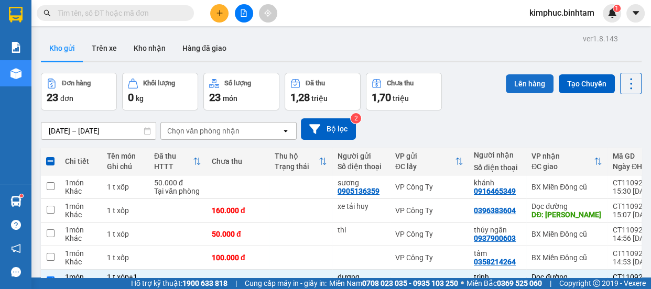
click at [524, 89] on button "Lên hàng" at bounding box center [530, 83] width 48 height 19
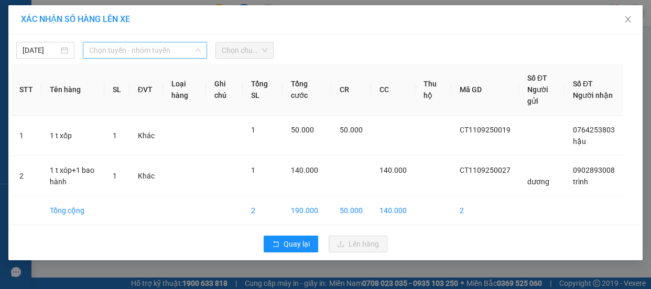
click at [148, 48] on span "Chọn tuyến - nhóm tuyến" at bounding box center [145, 50] width 112 height 16
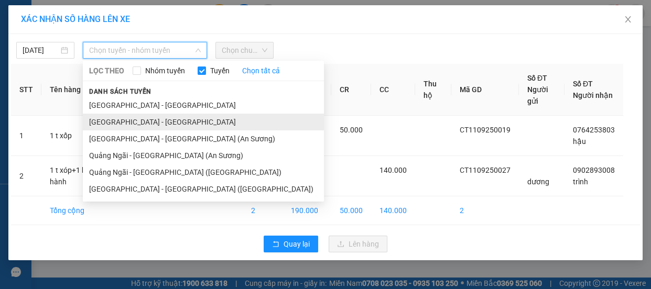
click at [119, 123] on li "[GEOGRAPHIC_DATA] - [GEOGRAPHIC_DATA]" at bounding box center [203, 122] width 241 height 17
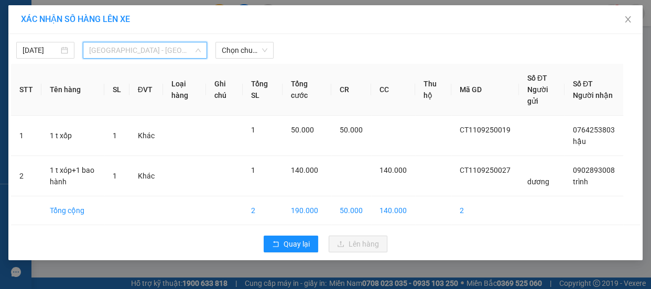
click at [144, 52] on span "[GEOGRAPHIC_DATA] - [GEOGRAPHIC_DATA]" at bounding box center [145, 50] width 112 height 16
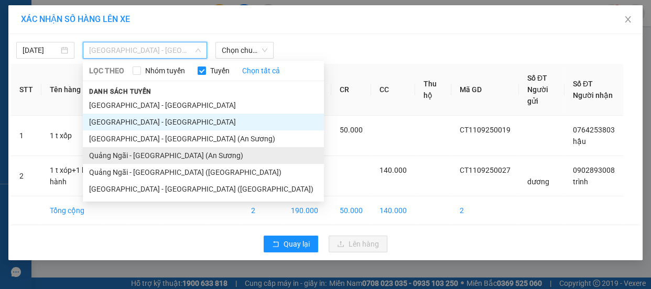
click at [138, 154] on li "Quảng Ngãi - [GEOGRAPHIC_DATA] (An Sương)" at bounding box center [203, 155] width 241 height 17
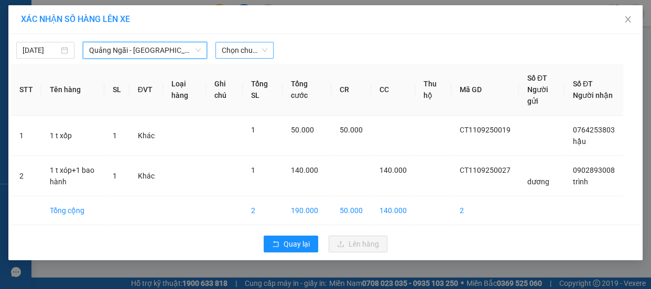
click at [263, 47] on span "Chọn chuyến" at bounding box center [245, 50] width 46 height 16
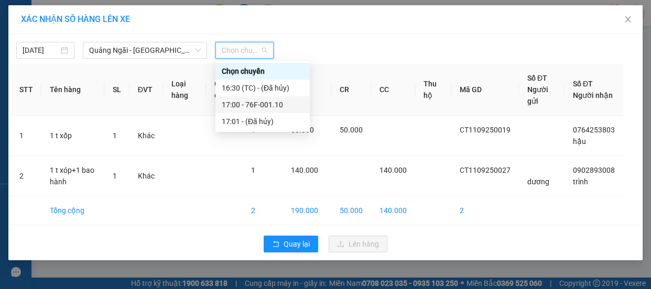
click at [256, 104] on div "17:00 - 76F-001.10" at bounding box center [263, 105] width 82 height 12
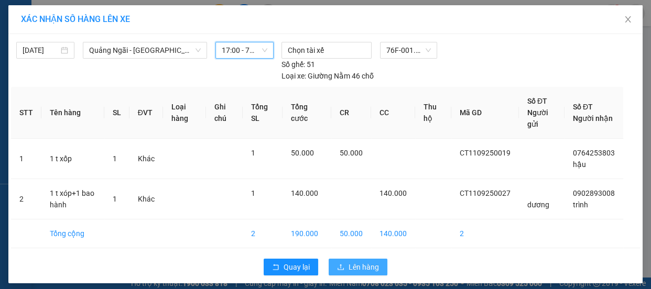
click at [349, 262] on span "Lên hàng" at bounding box center [364, 268] width 30 height 12
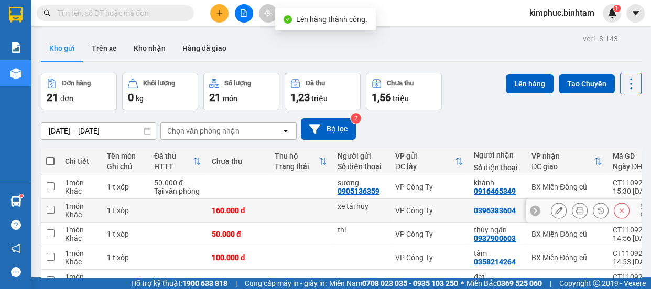
scroll to position [179, 0]
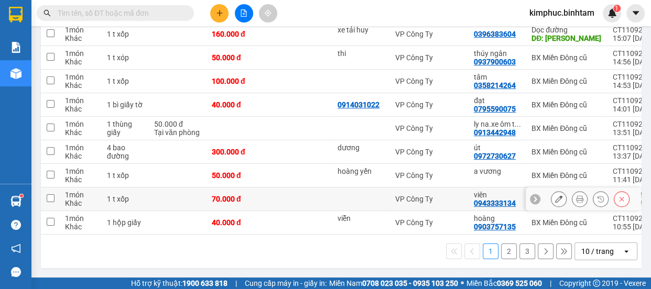
click at [52, 199] on td at bounding box center [50, 200] width 19 height 24
checkbox input "true"
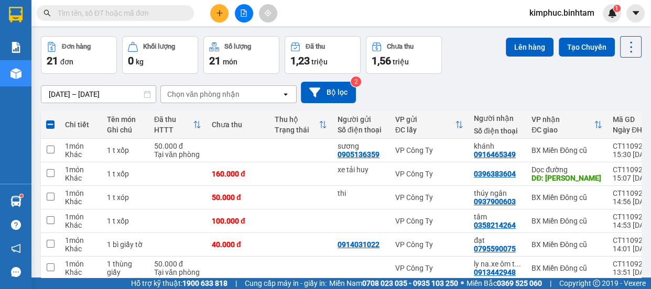
scroll to position [0, 0]
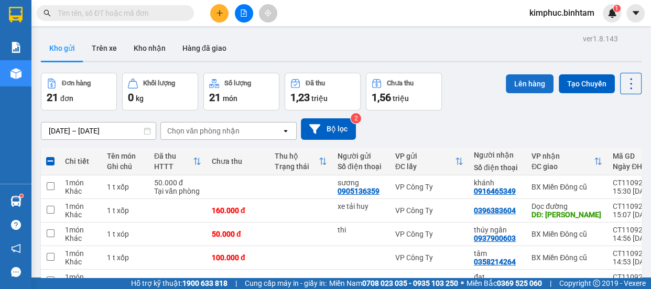
click at [511, 84] on button "Lên hàng" at bounding box center [530, 83] width 48 height 19
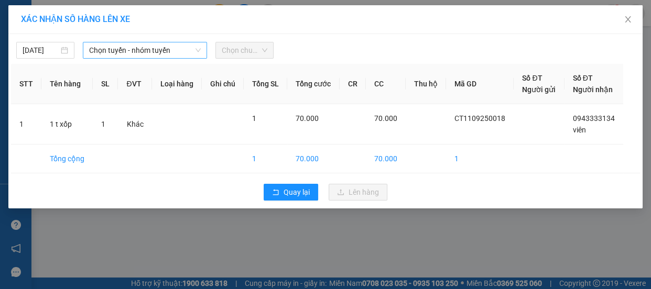
click at [161, 48] on span "Chọn tuyến - nhóm tuyến" at bounding box center [145, 50] width 112 height 16
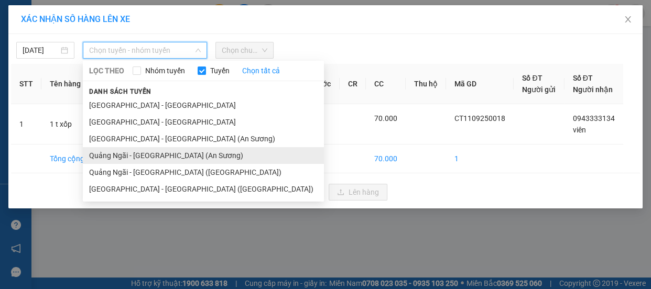
click at [141, 157] on li "Quảng Ngãi - [GEOGRAPHIC_DATA] (An Sương)" at bounding box center [203, 155] width 241 height 17
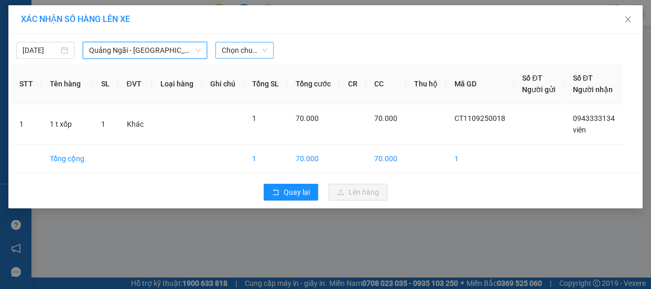
click at [249, 52] on span "Chọn chuyến" at bounding box center [245, 50] width 46 height 16
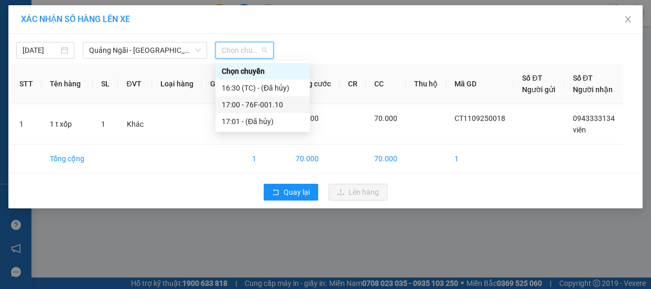
click at [249, 109] on div "17:00 - 76F-001.10" at bounding box center [263, 105] width 82 height 12
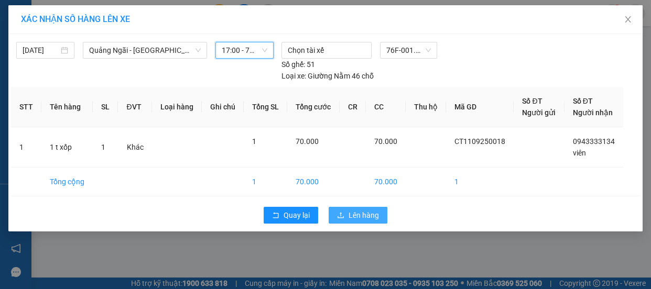
click at [364, 216] on span "Lên hàng" at bounding box center [364, 216] width 30 height 12
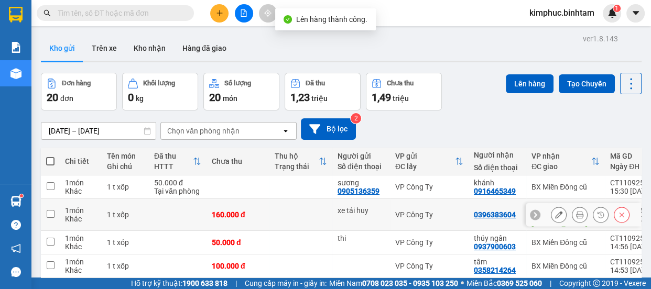
scroll to position [143, 0]
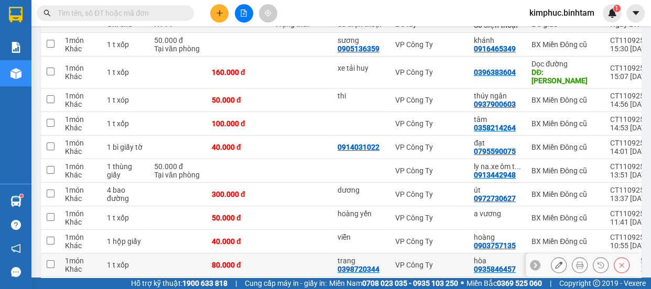
click at [47, 261] on input "checkbox" at bounding box center [51, 265] width 8 height 8
checkbox input "true"
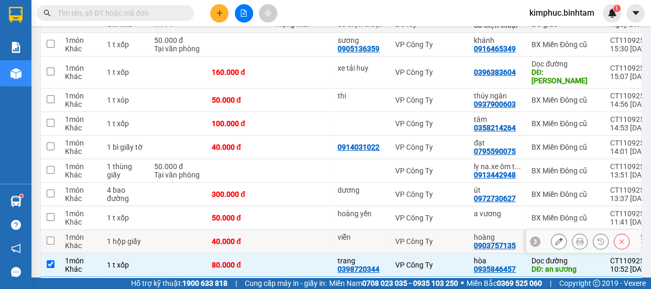
scroll to position [0, 0]
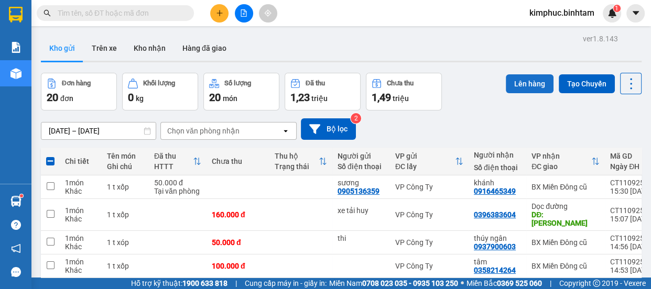
click at [516, 81] on button "Lên hàng" at bounding box center [530, 83] width 48 height 19
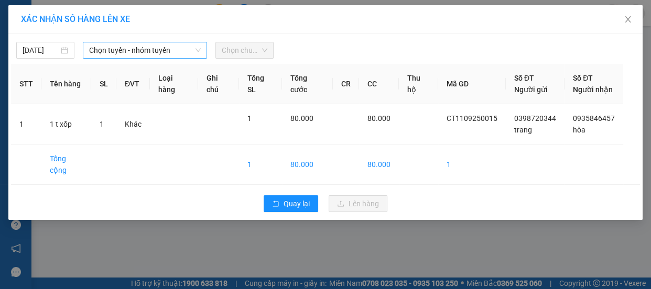
click at [158, 47] on span "Chọn tuyến - nhóm tuyến" at bounding box center [145, 50] width 112 height 16
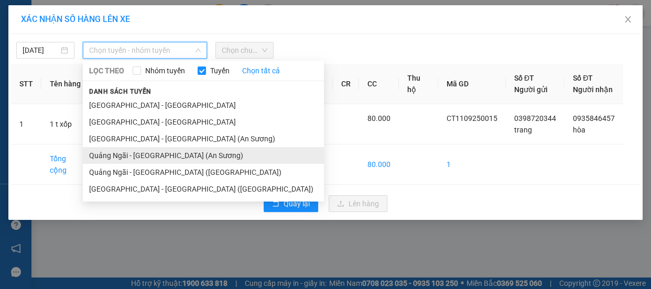
click at [150, 157] on li "Quảng Ngãi - [GEOGRAPHIC_DATA] (An Sương)" at bounding box center [203, 155] width 241 height 17
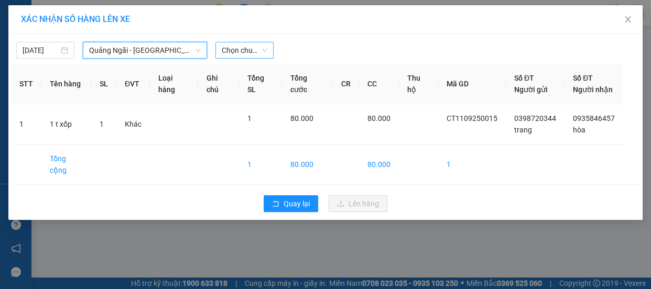
click at [256, 51] on span "Chọn chuyến" at bounding box center [245, 50] width 46 height 16
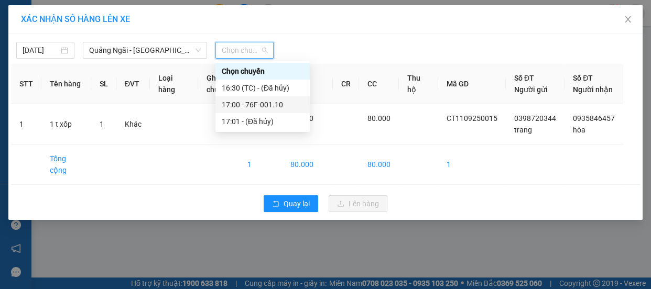
click at [262, 105] on div "17:00 - 76F-001.10" at bounding box center [263, 105] width 82 height 12
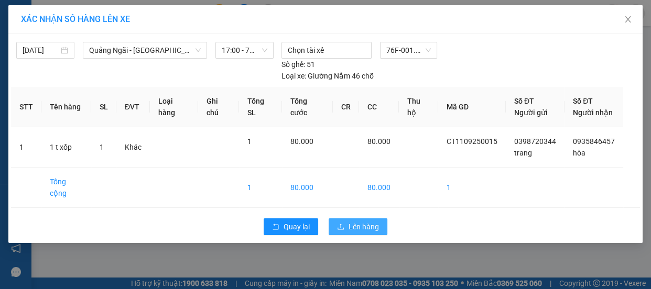
click at [356, 221] on span "Lên hàng" at bounding box center [364, 227] width 30 height 12
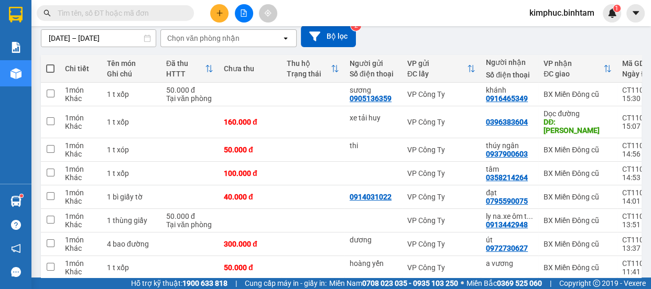
scroll to position [188, 0]
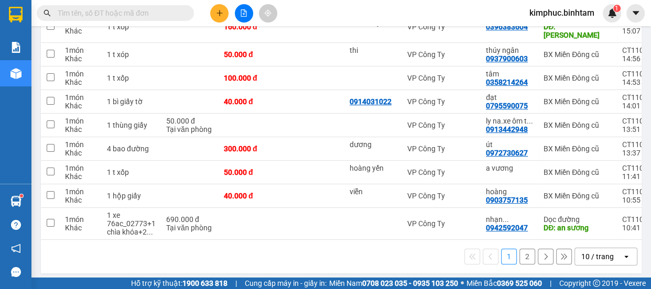
click at [521, 258] on button "2" at bounding box center [528, 257] width 16 height 16
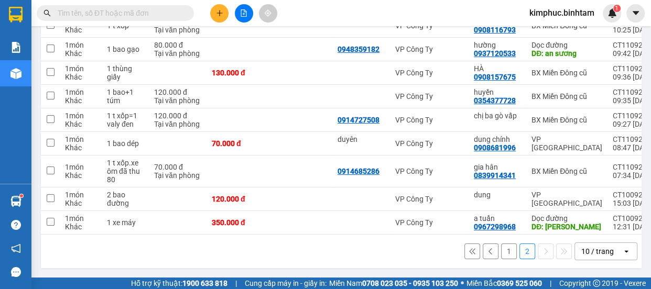
scroll to position [164, 0]
click at [55, 198] on td at bounding box center [50, 200] width 19 height 24
checkbox input "true"
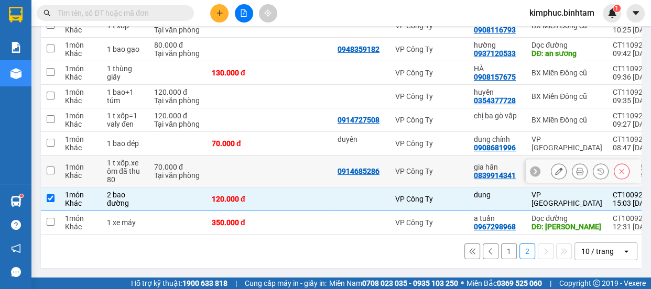
scroll to position [116, 0]
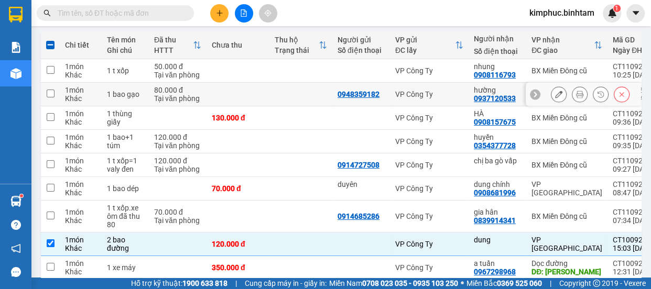
click at [48, 97] on td at bounding box center [50, 95] width 19 height 24
checkbox input "true"
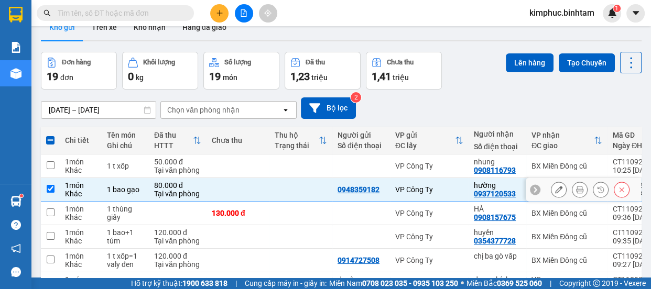
scroll to position [0, 0]
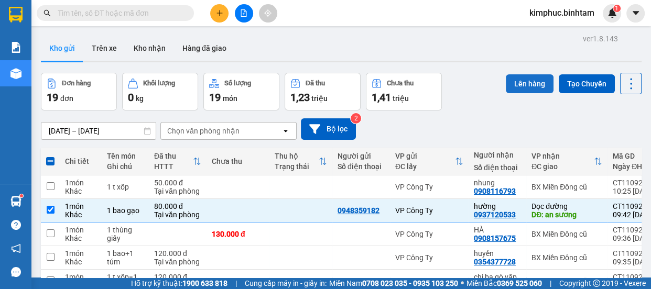
click at [529, 82] on button "Lên hàng" at bounding box center [530, 83] width 48 height 19
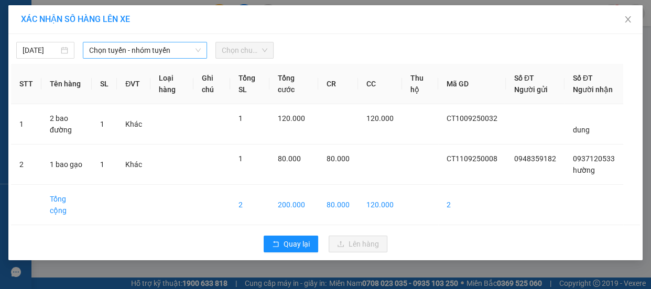
click at [121, 48] on span "Chọn tuyến - nhóm tuyến" at bounding box center [145, 50] width 112 height 16
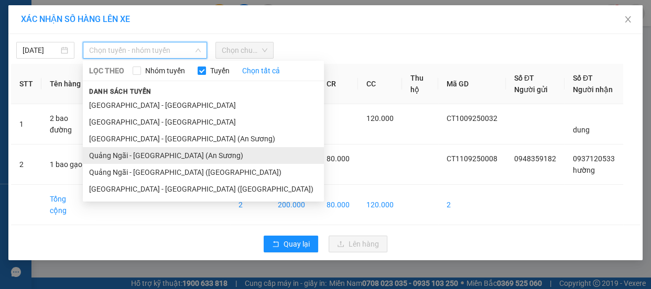
click at [153, 155] on li "Quảng Ngãi - [GEOGRAPHIC_DATA] (An Sương)" at bounding box center [203, 155] width 241 height 17
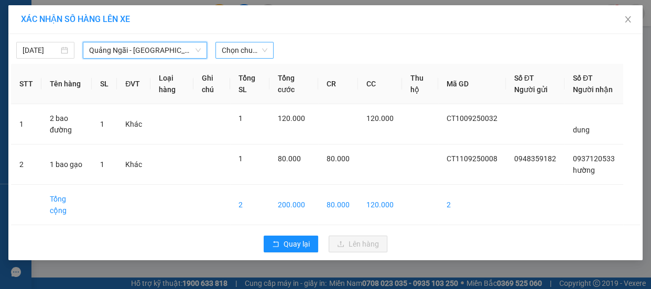
click at [241, 53] on span "Chọn chuyến" at bounding box center [245, 50] width 46 height 16
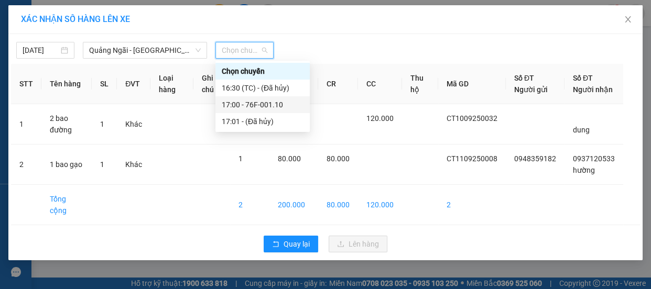
click at [262, 103] on div "17:00 - 76F-001.10" at bounding box center [263, 105] width 82 height 12
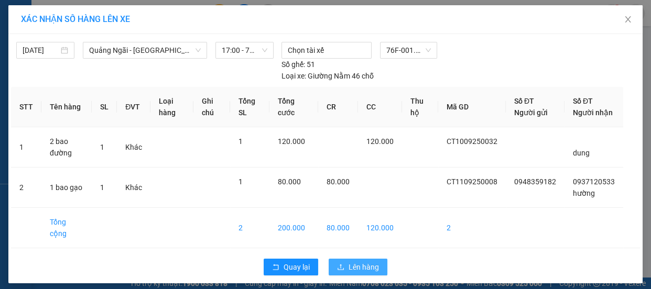
click at [349, 270] on span "Lên hàng" at bounding box center [364, 268] width 30 height 12
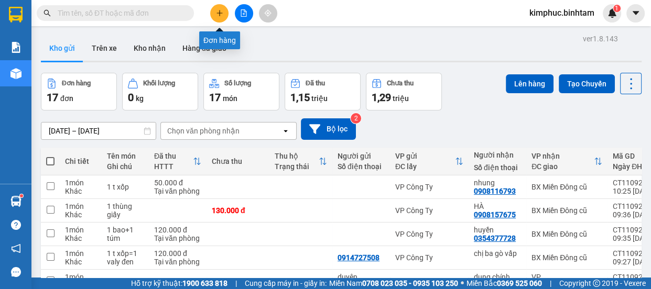
click at [217, 13] on icon "plus" at bounding box center [220, 13] width 6 height 1
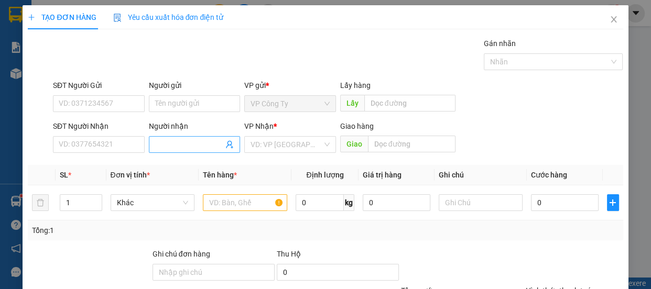
click at [158, 142] on input "Người nhận" at bounding box center [189, 145] width 69 height 12
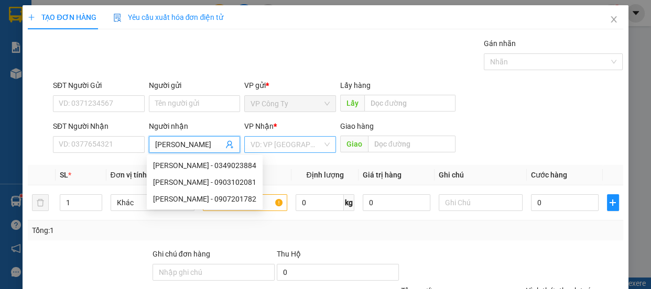
type input "[PERSON_NAME]"
click at [277, 145] on input "search" at bounding box center [287, 145] width 72 height 16
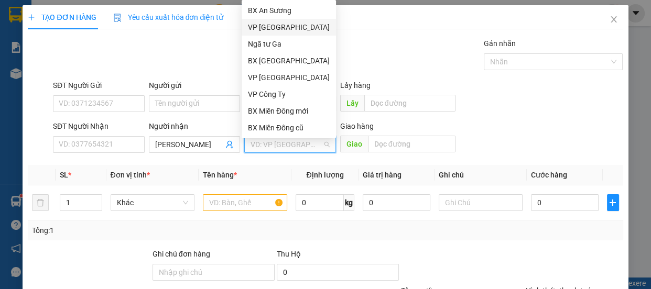
click at [275, 29] on div "VP [GEOGRAPHIC_DATA]" at bounding box center [289, 28] width 82 height 12
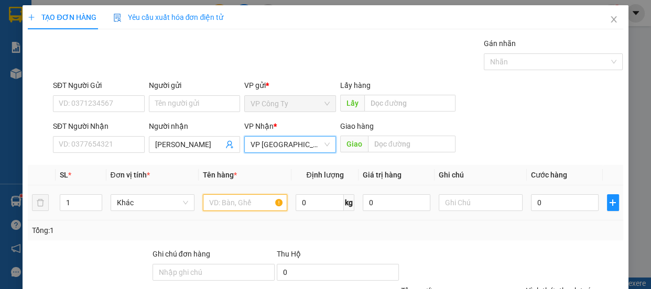
click at [225, 207] on input "text" at bounding box center [245, 203] width 84 height 17
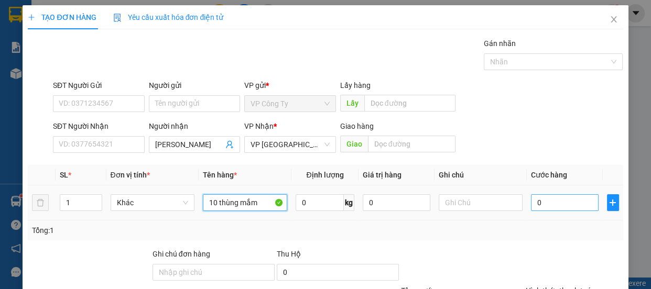
type input "10 thùng mắm"
click at [531, 200] on input "0" at bounding box center [565, 203] width 68 height 17
click at [531, 202] on input "0" at bounding box center [565, 203] width 68 height 17
type input "50"
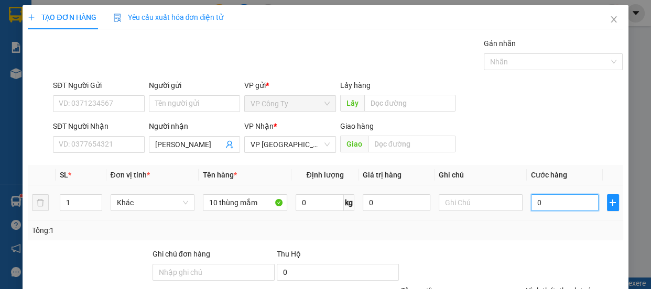
type input "50"
type input "500"
type input "5.000"
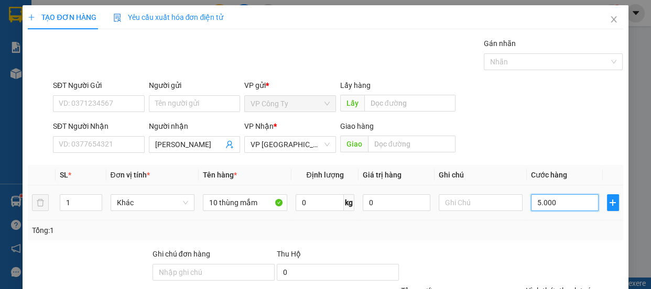
type input "5.000"
type input "50.000"
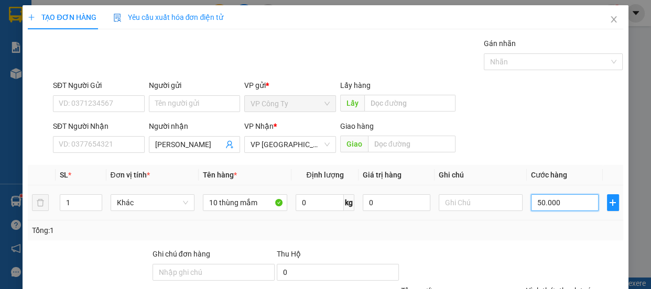
type input "500.000"
type input "5.000.000"
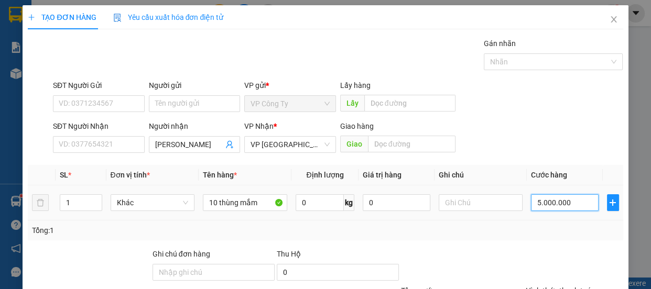
type input "5.000.000"
click at [540, 203] on input "5.000.000" at bounding box center [565, 203] width 68 height 17
type input "500.000"
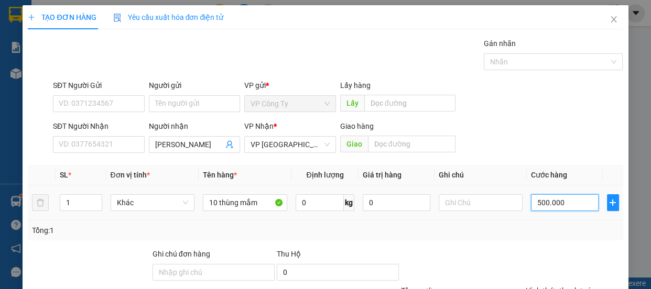
scroll to position [98, 0]
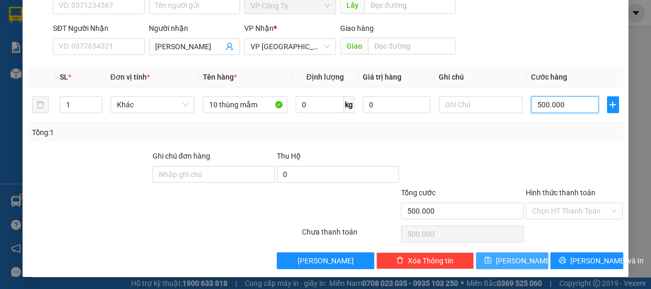
type input "500.000"
click at [519, 259] on button "[PERSON_NAME]" at bounding box center [512, 261] width 72 height 17
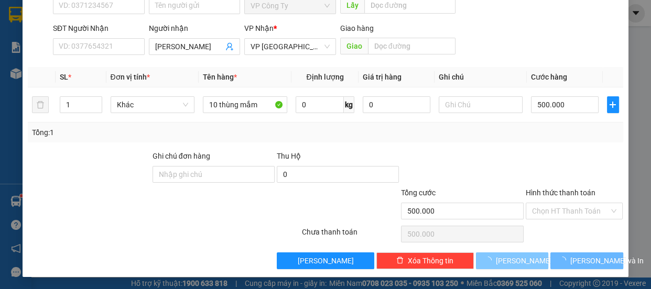
type input "0"
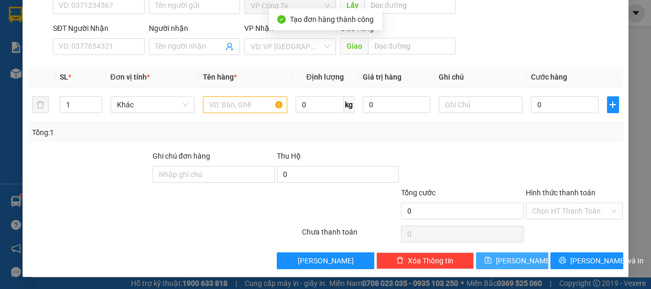
scroll to position [0, 0]
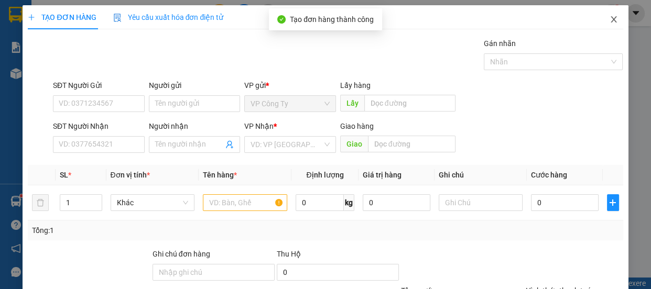
click at [608, 26] on span "Close" at bounding box center [613, 19] width 29 height 29
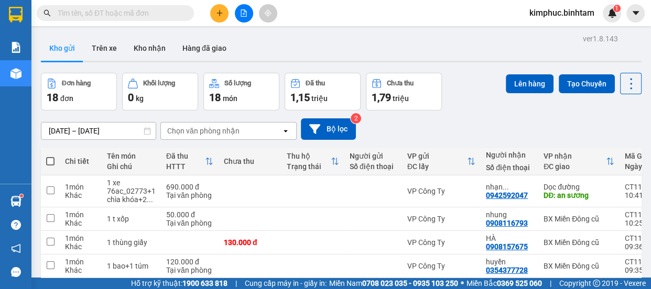
scroll to position [141, 0]
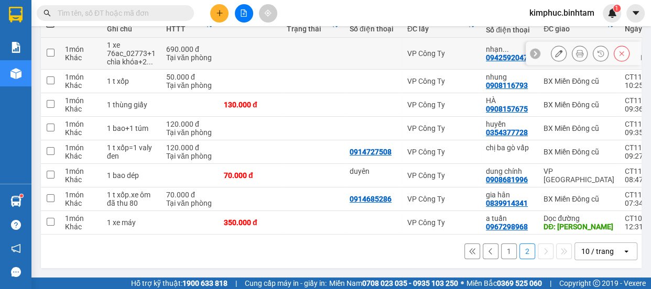
click at [54, 48] on td at bounding box center [50, 54] width 19 height 32
click at [57, 52] on td at bounding box center [50, 54] width 19 height 32
checkbox input "true"
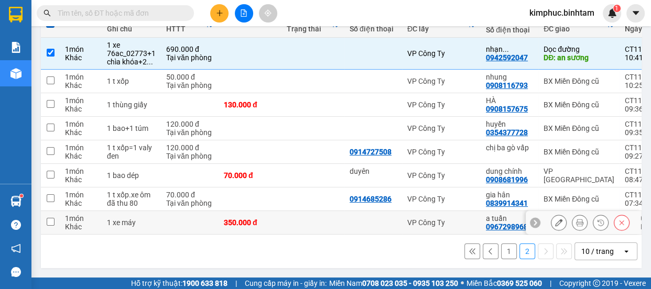
scroll to position [0, 0]
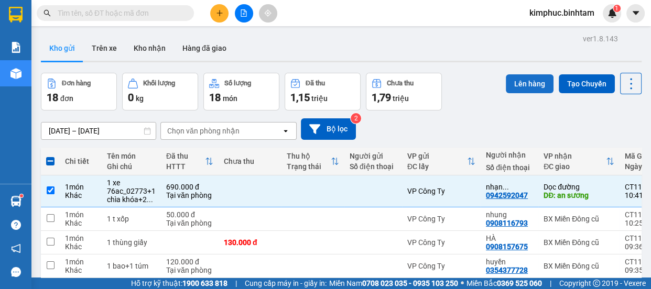
click at [528, 84] on button "Lên hàng" at bounding box center [530, 83] width 48 height 19
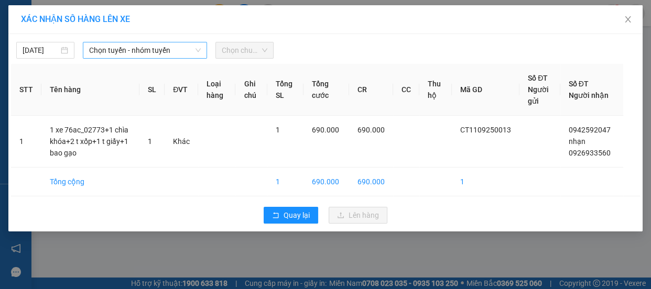
click at [147, 51] on span "Chọn tuyến - nhóm tuyến" at bounding box center [145, 50] width 112 height 16
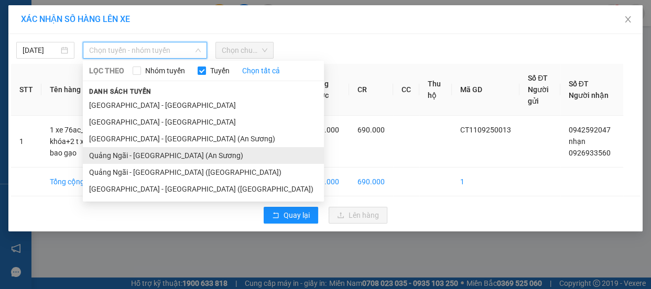
click at [147, 157] on li "Quảng Ngãi - [GEOGRAPHIC_DATA] (An Sương)" at bounding box center [203, 155] width 241 height 17
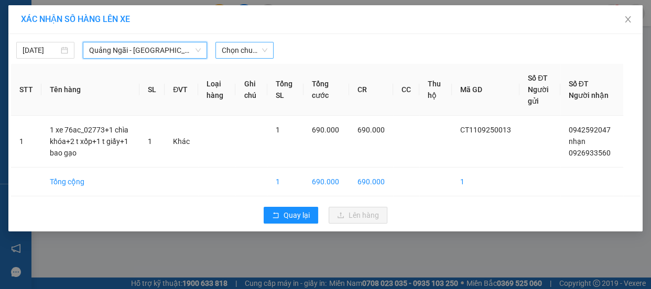
click at [257, 47] on span "Chọn chuyến" at bounding box center [245, 50] width 46 height 16
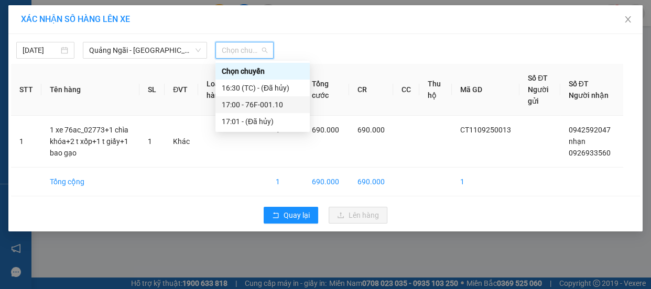
click at [260, 103] on div "17:00 - 76F-001.10" at bounding box center [263, 105] width 82 height 12
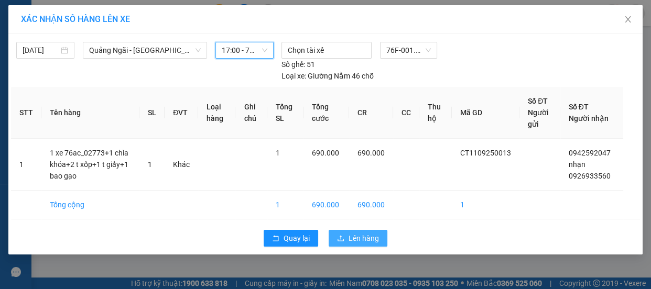
click at [366, 235] on span "Lên hàng" at bounding box center [364, 239] width 30 height 12
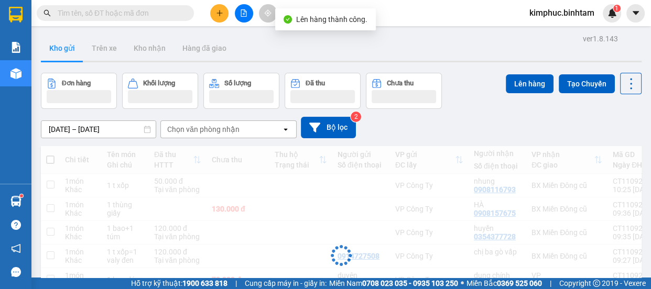
scroll to position [117, 0]
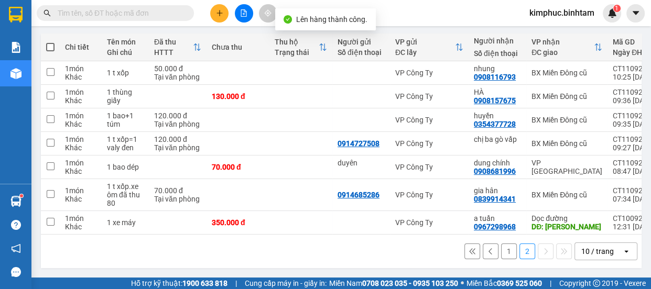
click at [505, 253] on button "1" at bounding box center [509, 252] width 16 height 16
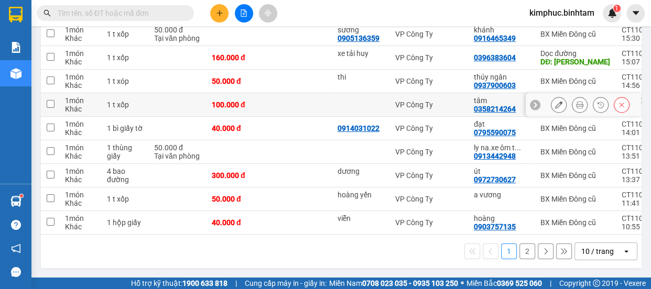
scroll to position [37, 0]
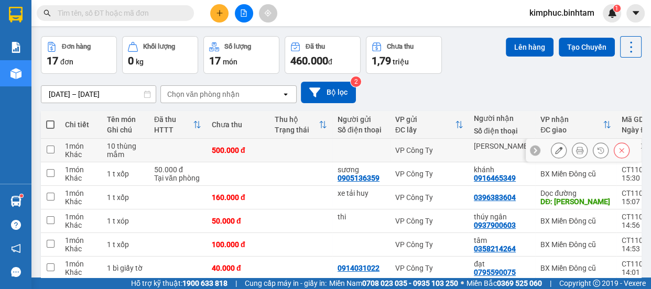
click at [52, 152] on input "checkbox" at bounding box center [51, 150] width 8 height 8
checkbox input "true"
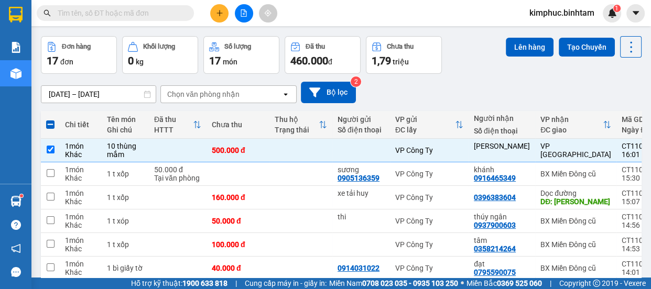
scroll to position [0, 0]
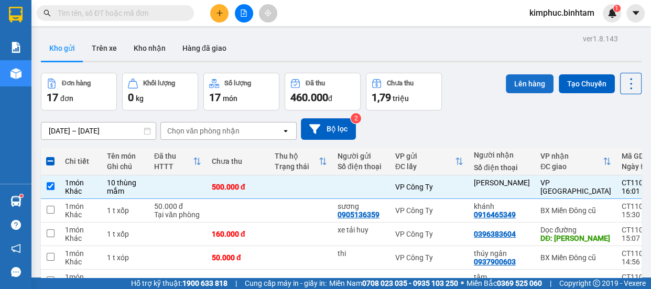
click at [529, 83] on button "Lên hàng" at bounding box center [530, 83] width 48 height 19
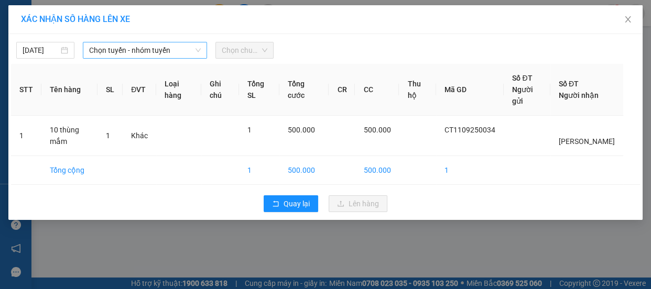
click at [136, 50] on span "Chọn tuyến - nhóm tuyến" at bounding box center [145, 50] width 112 height 16
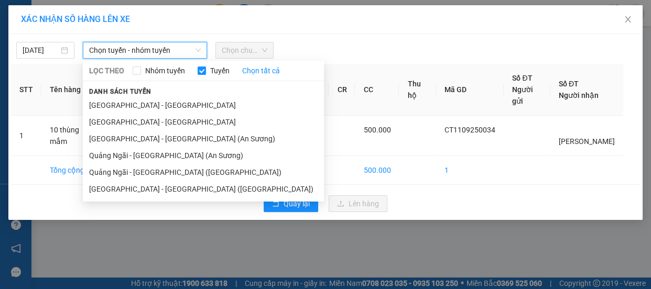
click at [136, 50] on span "Chọn tuyến - nhóm tuyến" at bounding box center [145, 50] width 112 height 16
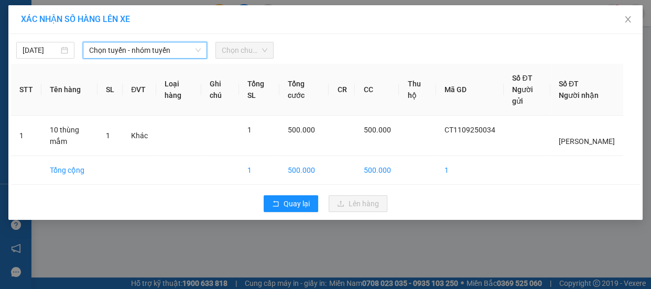
click at [150, 47] on span "Chọn tuyến - nhóm tuyến" at bounding box center [145, 50] width 112 height 16
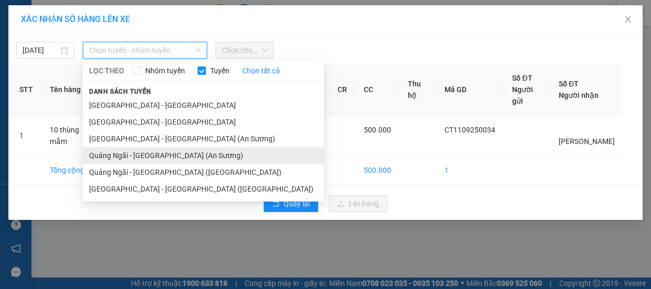
click at [142, 156] on li "Quảng Ngãi - [GEOGRAPHIC_DATA] (An Sương)" at bounding box center [203, 155] width 241 height 17
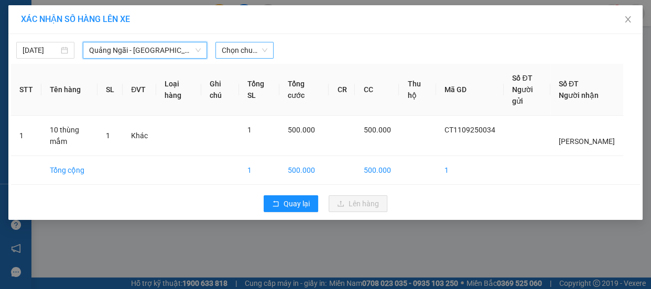
click at [258, 55] on span "Chọn chuyến" at bounding box center [245, 50] width 46 height 16
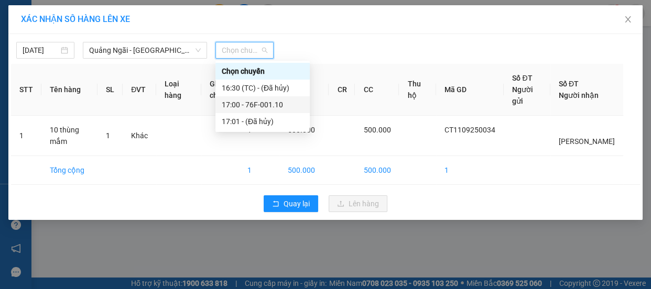
click at [268, 103] on div "17:00 - 76F-001.10" at bounding box center [263, 105] width 82 height 12
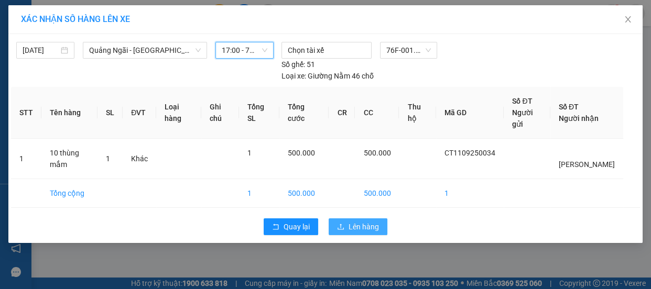
click at [363, 230] on span "Lên hàng" at bounding box center [364, 227] width 30 height 12
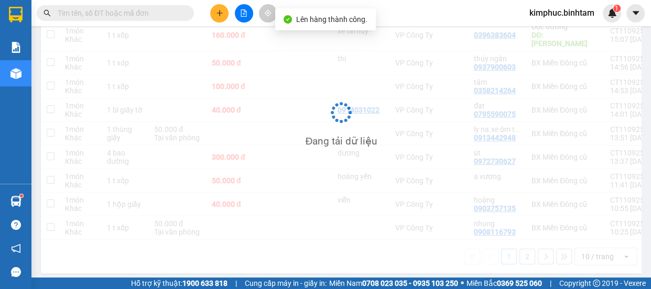
scroll to position [179, 0]
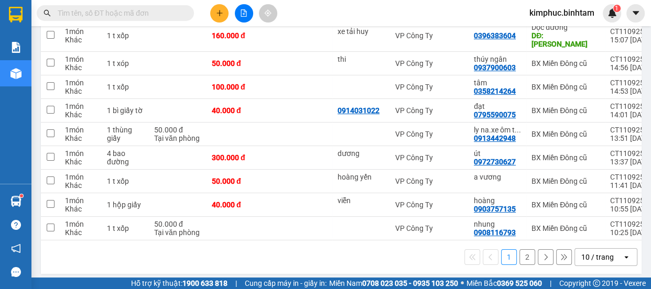
click at [525, 253] on button "2" at bounding box center [528, 258] width 16 height 16
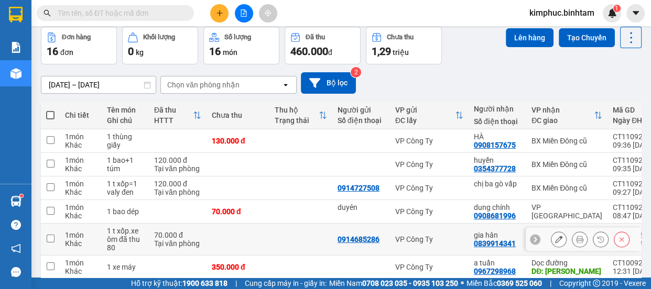
scroll to position [94, 0]
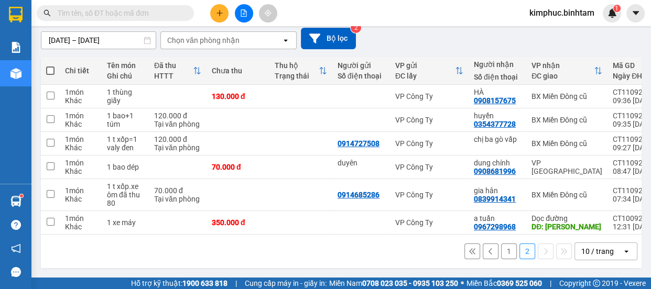
click at [52, 67] on span at bounding box center [50, 71] width 8 height 8
click at [50, 66] on input "checkbox" at bounding box center [50, 66] width 0 height 0
checkbox input "true"
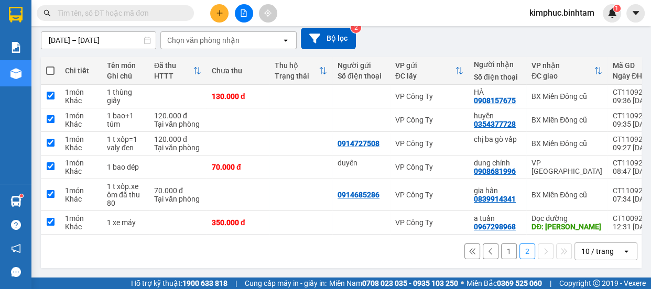
checkbox input "true"
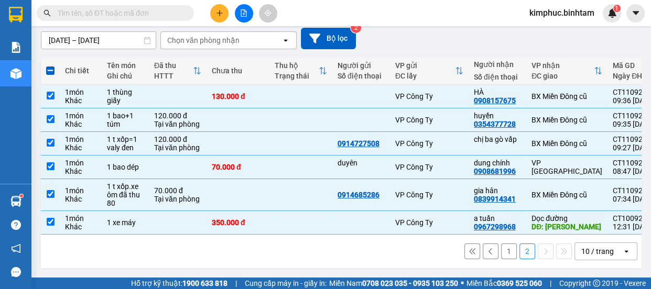
click at [52, 59] on th at bounding box center [50, 71] width 19 height 28
click at [48, 67] on span at bounding box center [50, 71] width 8 height 8
click at [50, 66] on input "checkbox" at bounding box center [50, 66] width 0 height 0
click at [50, 92] on input "checkbox" at bounding box center [51, 96] width 8 height 8
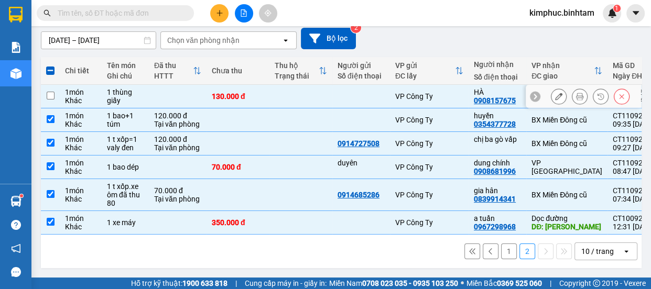
checkbox input "false"
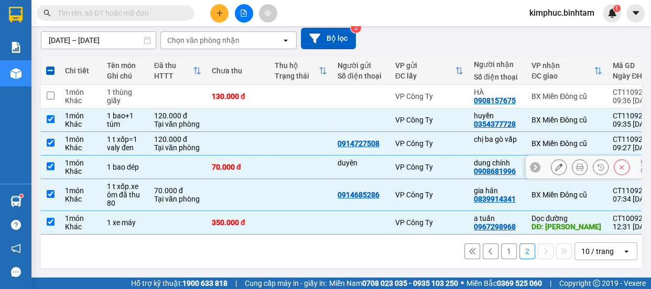
click at [55, 163] on td at bounding box center [50, 168] width 19 height 24
checkbox input "false"
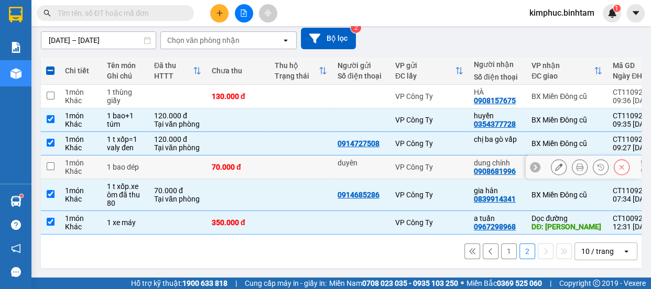
scroll to position [0, 0]
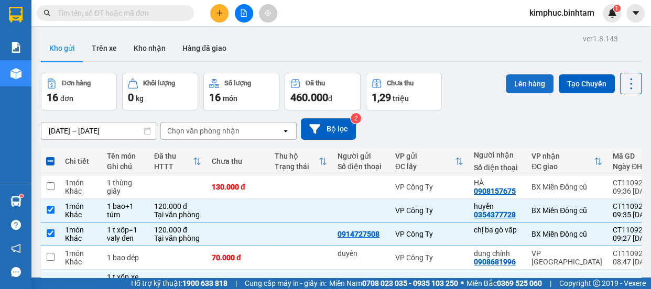
click at [527, 85] on button "Lên hàng" at bounding box center [530, 83] width 48 height 19
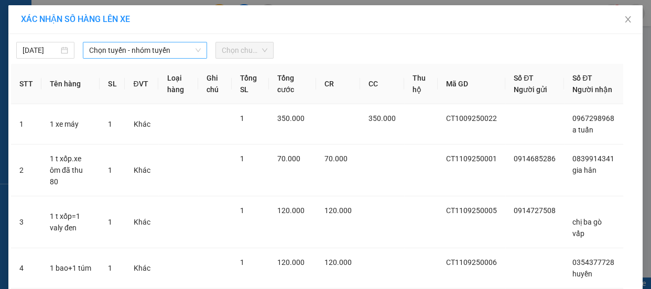
click at [135, 46] on span "Chọn tuyến - nhóm tuyến" at bounding box center [145, 50] width 112 height 16
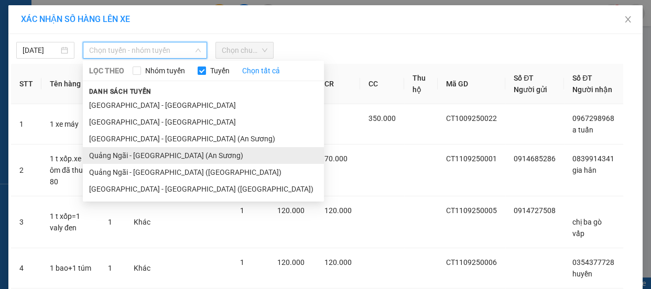
click at [120, 156] on li "Quảng Ngãi - [GEOGRAPHIC_DATA] (An Sương)" at bounding box center [203, 155] width 241 height 17
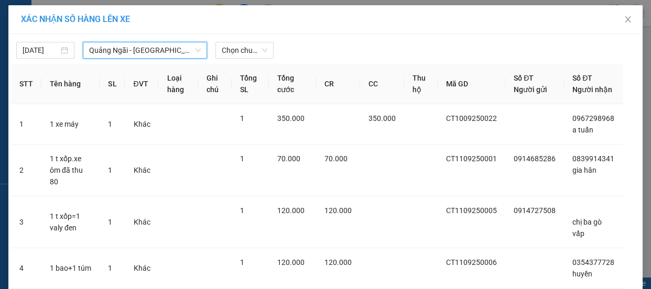
click at [159, 50] on span "Quảng Ngãi - [GEOGRAPHIC_DATA] (An Sương)" at bounding box center [145, 50] width 112 height 16
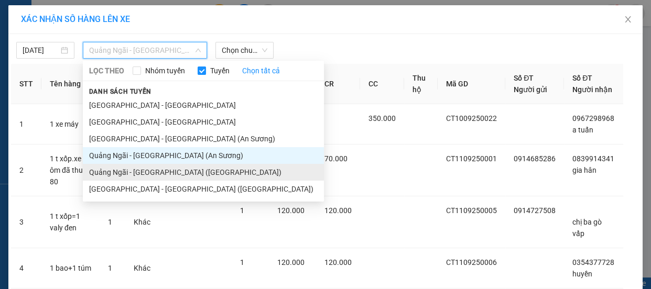
click at [154, 173] on li "Quảng Ngãi - [GEOGRAPHIC_DATA] ([GEOGRAPHIC_DATA])" at bounding box center [203, 172] width 241 height 17
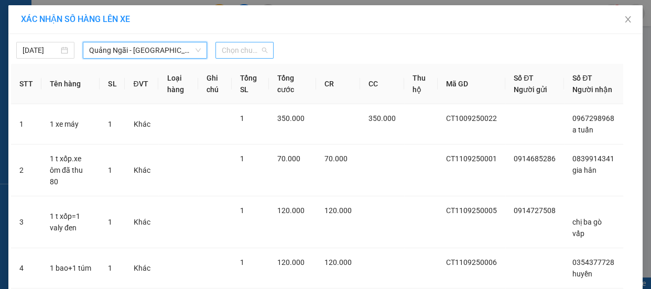
click at [245, 48] on span "Chọn chuyến" at bounding box center [245, 50] width 46 height 16
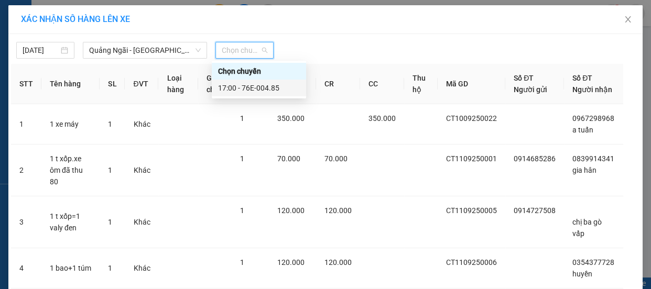
click at [241, 87] on div "17:00 - 76E-004.85" at bounding box center [259, 88] width 82 height 12
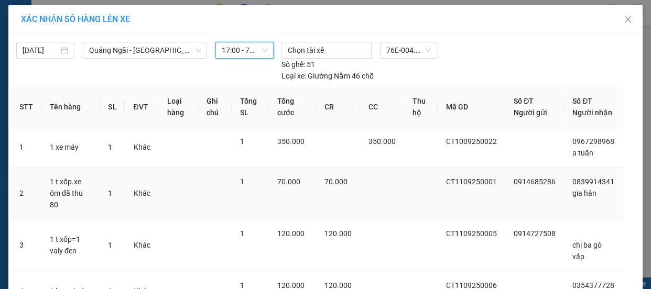
scroll to position [87, 0]
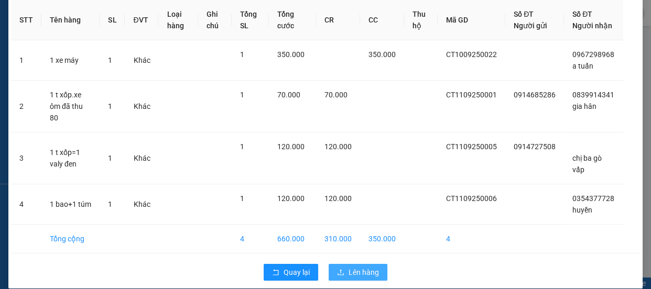
click at [367, 267] on span "Lên hàng" at bounding box center [364, 273] width 30 height 12
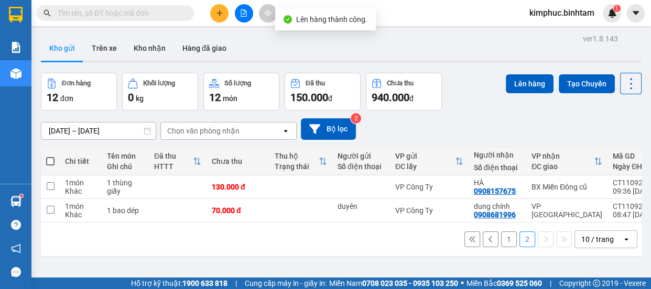
scroll to position [48, 0]
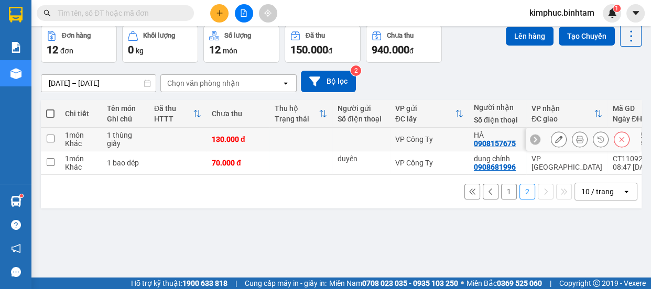
click at [555, 141] on icon at bounding box center [558, 139] width 7 height 7
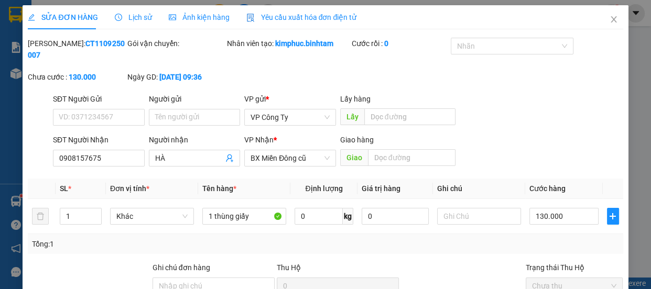
type input "0908157675"
type input "HÀ"
type input "130.000"
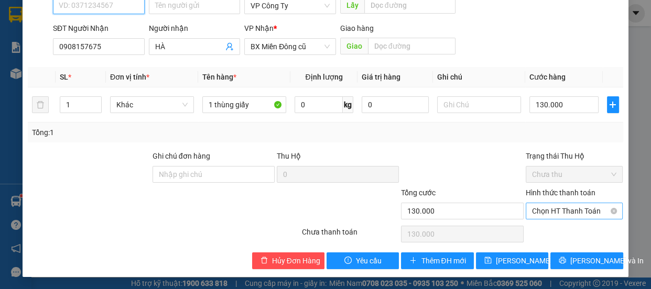
click at [557, 208] on span "Chọn HT Thanh Toán" at bounding box center [574, 211] width 85 height 16
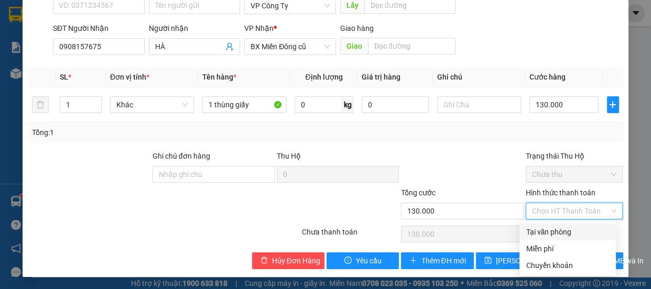
click at [546, 234] on div "Tại văn phòng" at bounding box center [568, 233] width 84 height 12
type input "0"
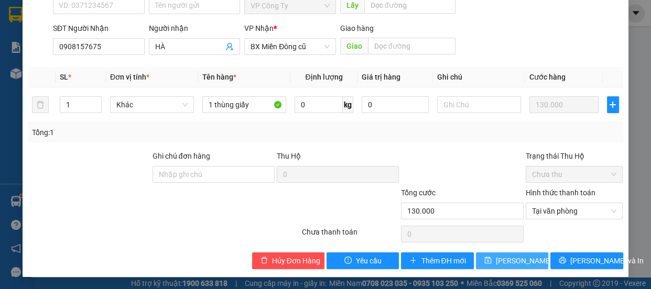
click at [525, 260] on span "[PERSON_NAME] thay đổi" at bounding box center [538, 261] width 84 height 12
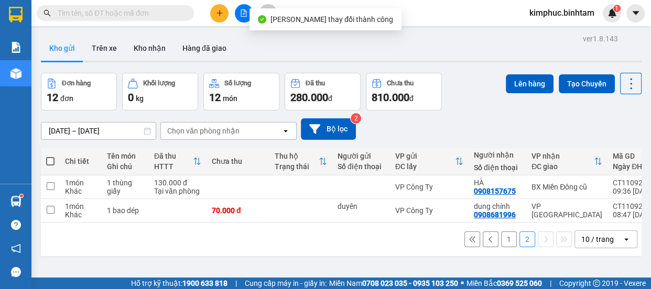
scroll to position [48, 0]
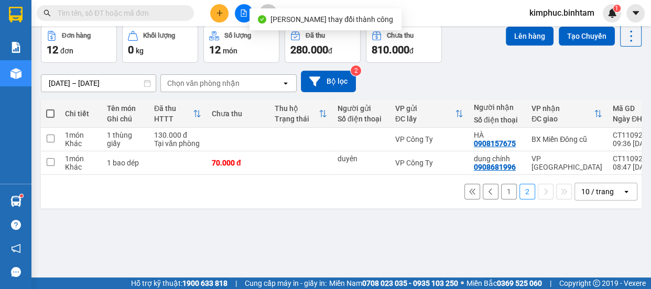
click at [506, 195] on button "1" at bounding box center [509, 192] width 16 height 16
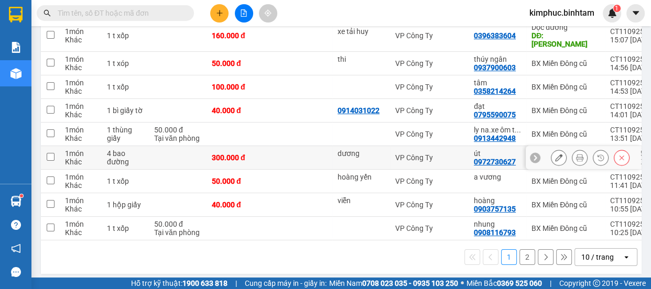
scroll to position [132, 0]
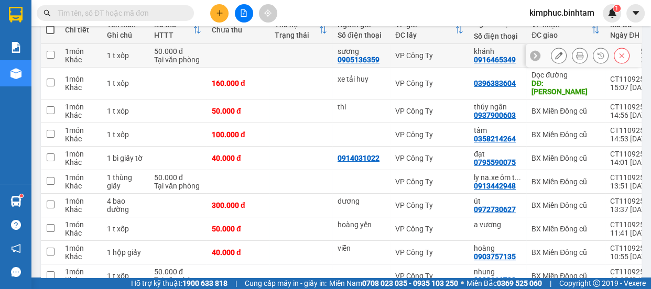
click at [53, 53] on input "checkbox" at bounding box center [51, 55] width 8 height 8
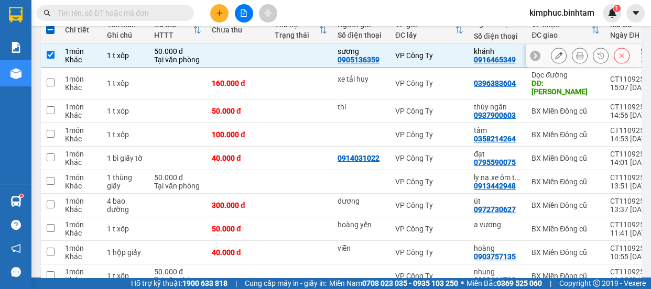
click at [52, 53] on input "checkbox" at bounding box center [51, 55] width 8 height 8
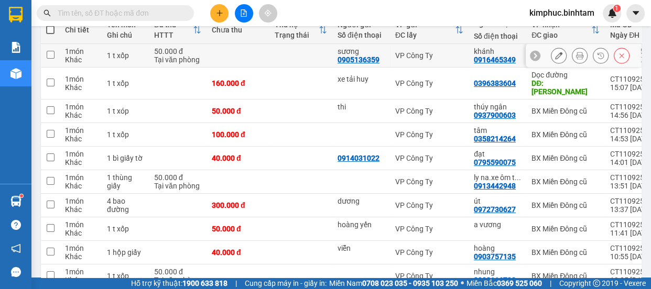
click at [52, 53] on input "checkbox" at bounding box center [51, 55] width 8 height 8
checkbox input "true"
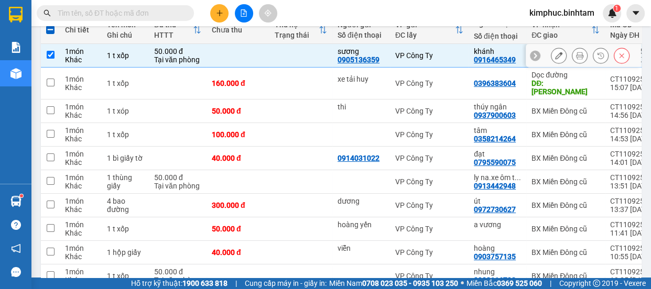
scroll to position [37, 0]
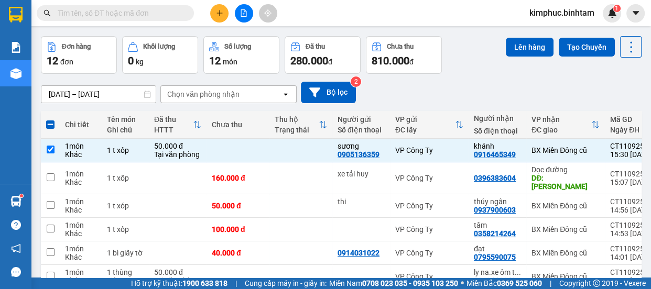
click at [46, 125] on span at bounding box center [50, 125] width 8 height 8
click at [50, 120] on input "checkbox" at bounding box center [50, 120] width 0 height 0
checkbox input "true"
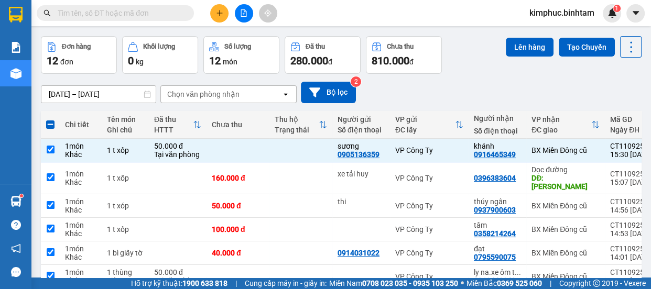
checkbox input "true"
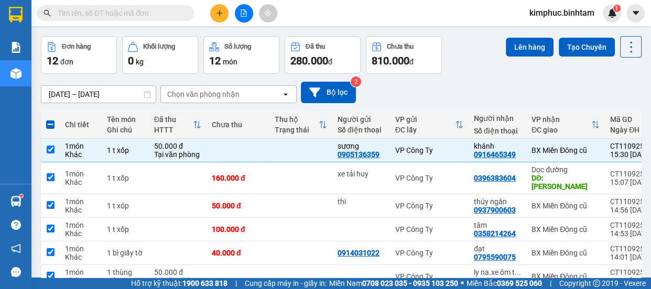
checkbox input "true"
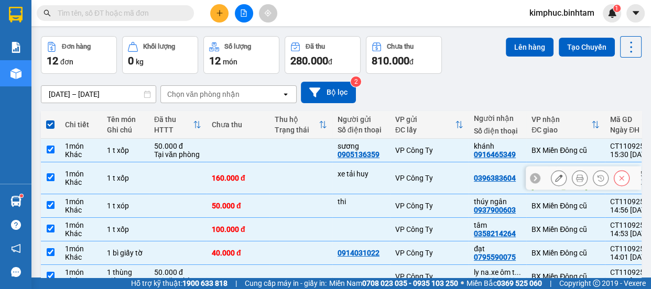
click at [47, 174] on input "checkbox" at bounding box center [51, 178] width 8 height 8
checkbox input "false"
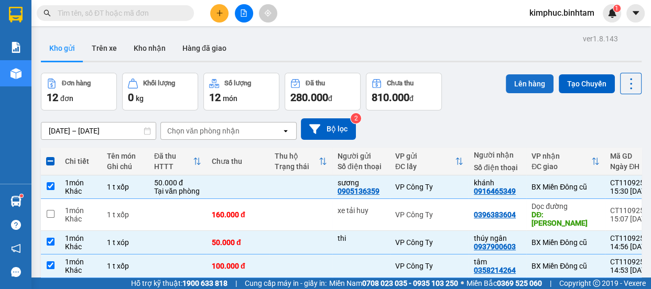
scroll to position [179, 0]
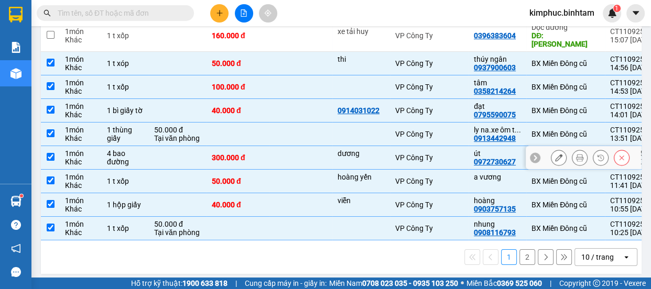
click at [52, 153] on input "checkbox" at bounding box center [51, 157] width 8 height 8
checkbox input "false"
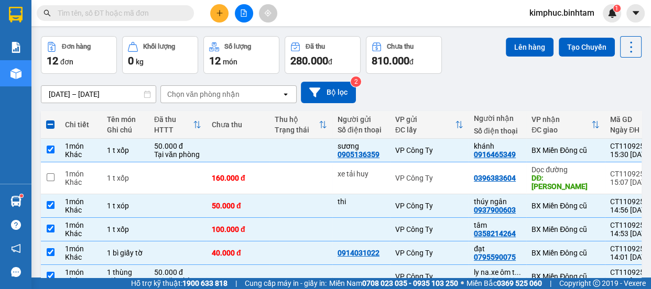
scroll to position [0, 0]
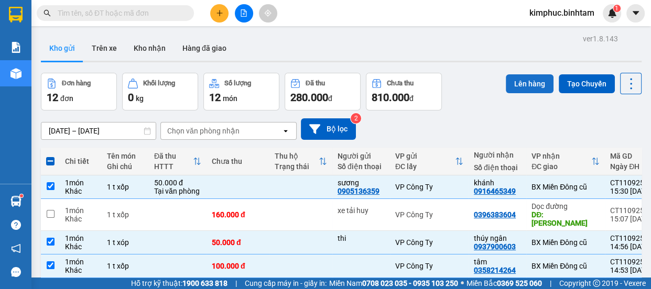
click at [531, 87] on button "Lên hàng" at bounding box center [530, 83] width 48 height 19
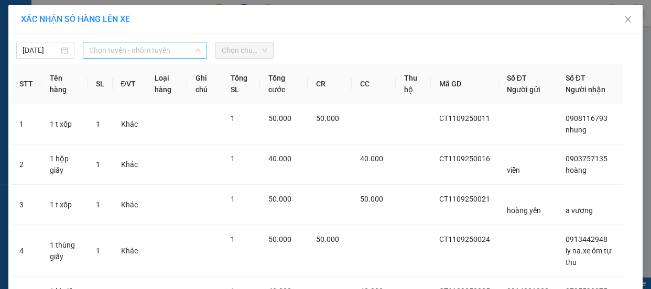
click at [93, 50] on span "Chọn tuyến - nhóm tuyến" at bounding box center [145, 50] width 112 height 16
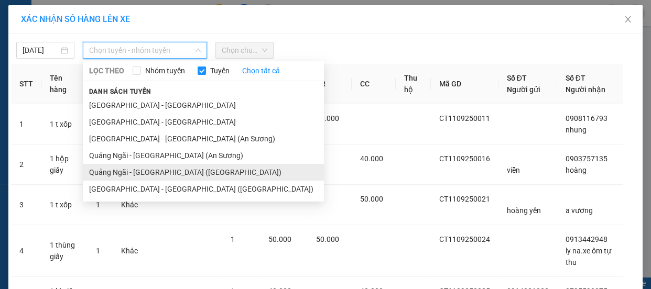
click at [141, 166] on li "Quảng Ngãi - [GEOGRAPHIC_DATA] ([GEOGRAPHIC_DATA])" at bounding box center [203, 172] width 241 height 17
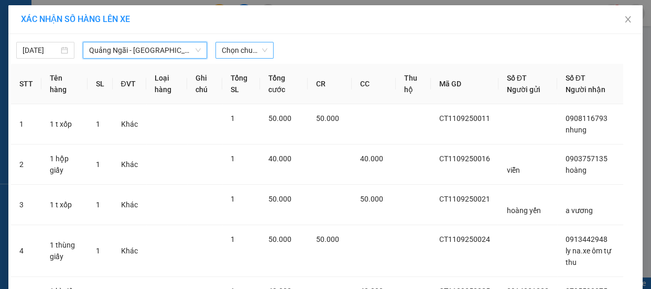
click at [245, 45] on span "Chọn chuyến" at bounding box center [245, 50] width 46 height 16
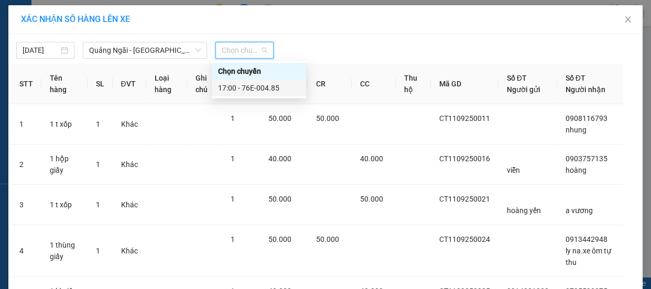
click at [253, 87] on div "17:00 - 76E-004.85" at bounding box center [259, 88] width 82 height 12
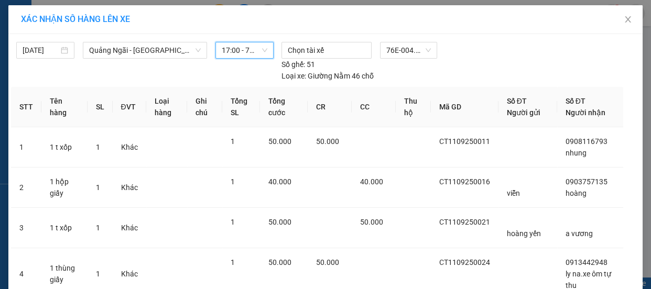
scroll to position [260, 0]
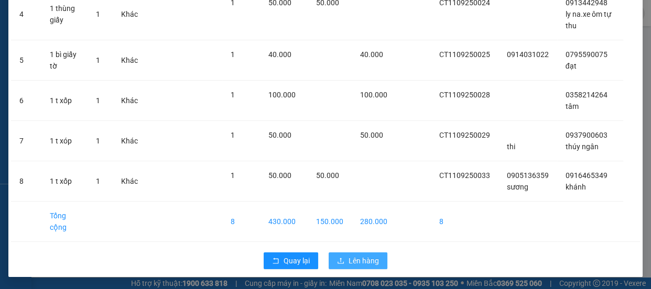
click at [372, 258] on span "Lên hàng" at bounding box center [364, 261] width 30 height 12
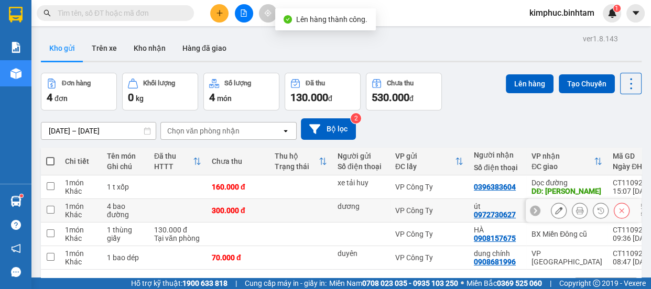
scroll to position [48, 0]
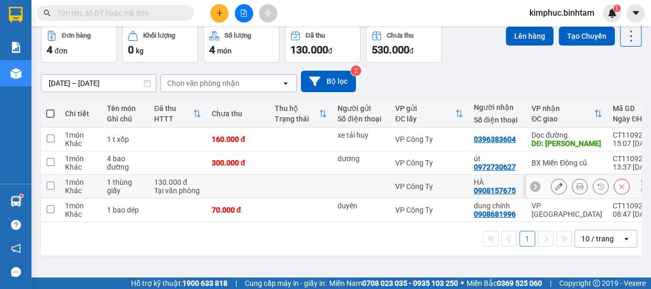
click at [52, 188] on input "checkbox" at bounding box center [51, 186] width 8 height 8
checkbox input "true"
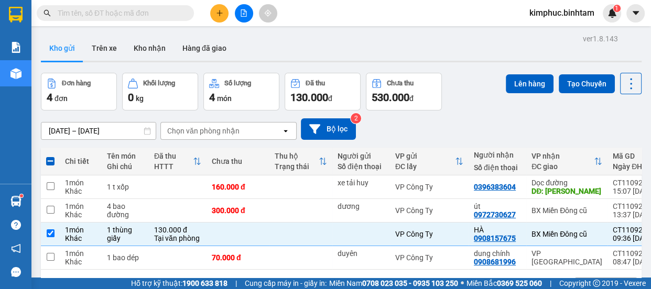
scroll to position [0, 0]
click at [532, 87] on button "Lên hàng" at bounding box center [530, 83] width 48 height 19
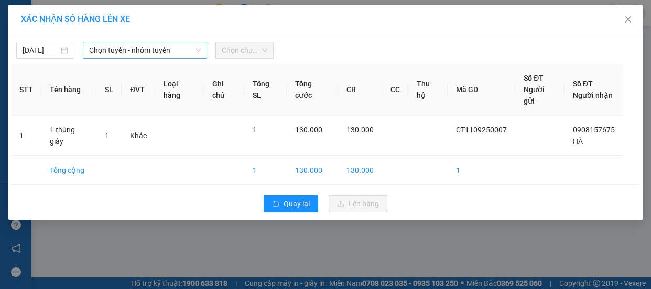
click at [114, 44] on span "Chọn tuyến - nhóm tuyến" at bounding box center [145, 50] width 112 height 16
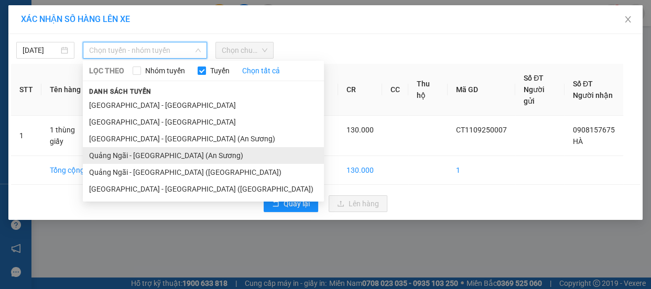
click at [123, 158] on li "Quảng Ngãi - [GEOGRAPHIC_DATA] (An Sương)" at bounding box center [203, 155] width 241 height 17
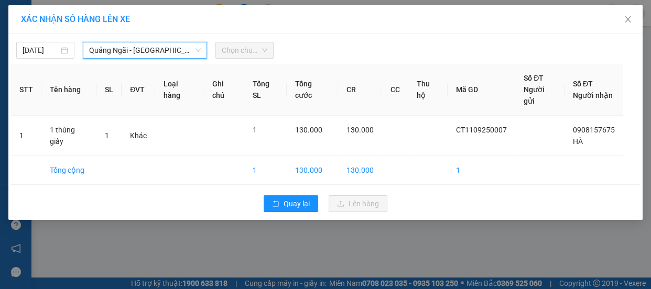
click at [157, 42] on span "Quảng Ngãi - [GEOGRAPHIC_DATA] (An Sương)" at bounding box center [145, 50] width 112 height 16
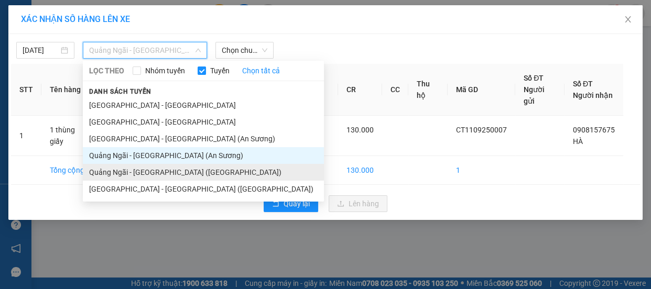
click at [163, 171] on li "Quảng Ngãi - [GEOGRAPHIC_DATA] ([GEOGRAPHIC_DATA])" at bounding box center [203, 172] width 241 height 17
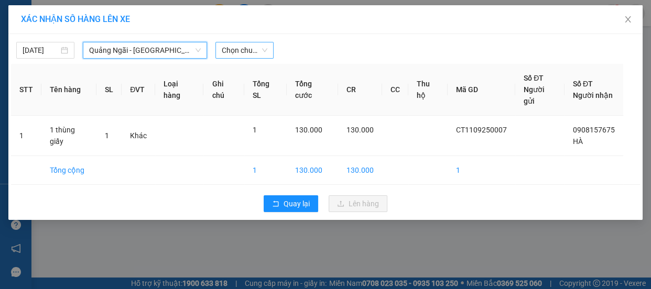
click at [241, 49] on span "Chọn chuyến" at bounding box center [245, 50] width 46 height 16
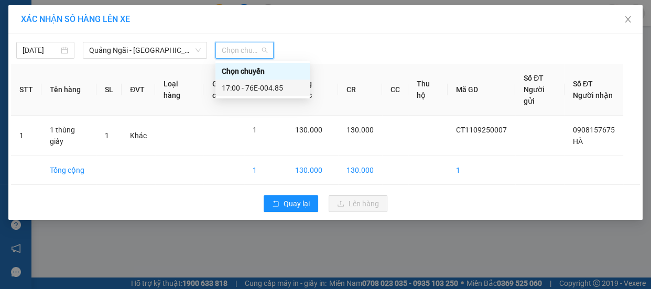
click at [250, 88] on div "17:00 - 76E-004.85" at bounding box center [263, 88] width 82 height 12
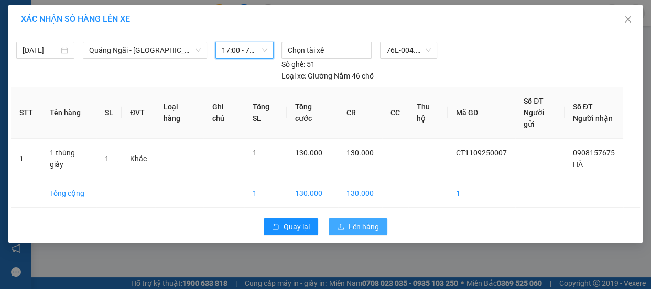
click at [351, 221] on span "Lên hàng" at bounding box center [364, 227] width 30 height 12
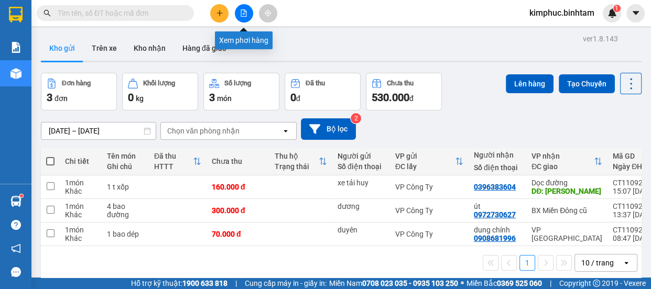
click at [247, 13] on icon "file-add" at bounding box center [243, 12] width 7 height 7
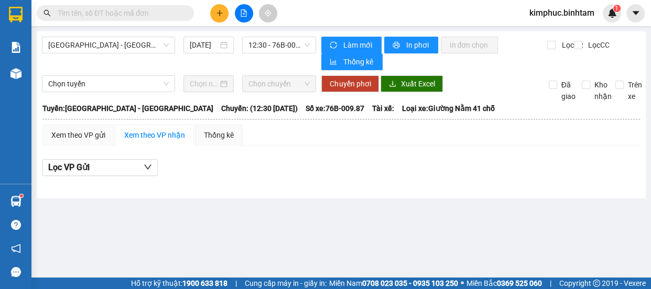
click at [90, 54] on div "[GEOGRAPHIC_DATA] - [GEOGRAPHIC_DATA] [DATE] 12:30 - 76B-009.87" at bounding box center [179, 54] width 274 height 34
click at [94, 47] on span "[GEOGRAPHIC_DATA] - [GEOGRAPHIC_DATA]" at bounding box center [108, 45] width 121 height 16
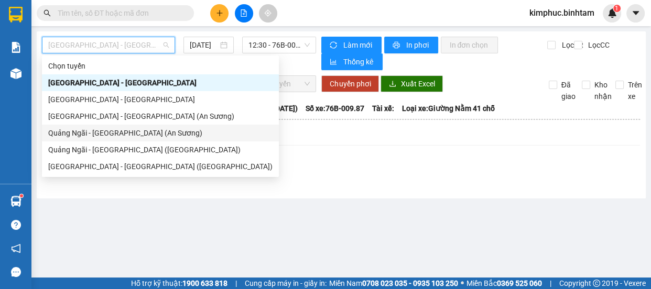
click at [111, 134] on div "Quảng Ngãi - [GEOGRAPHIC_DATA] (An Sương)" at bounding box center [160, 133] width 224 height 12
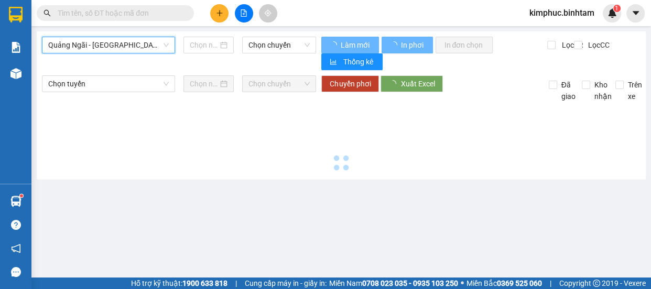
type input "[DATE]"
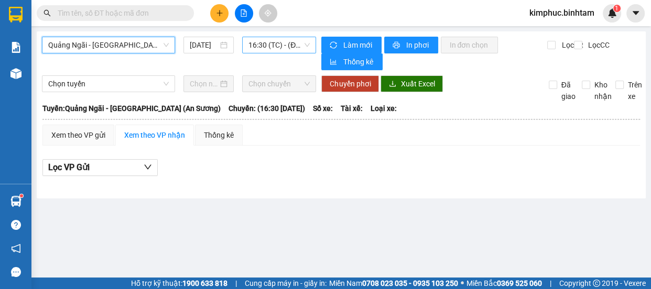
click at [284, 38] on span "16:30 (TC) - (Đã hủy)" at bounding box center [279, 45] width 61 height 16
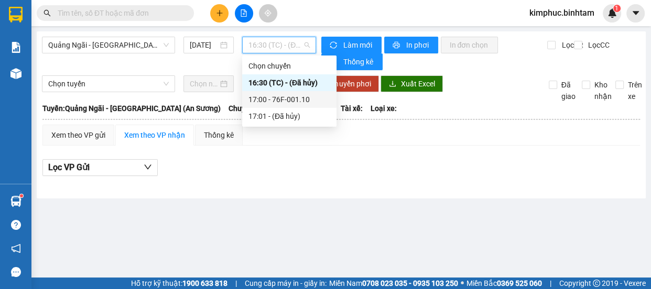
click at [299, 96] on div "17:00 - 76F-001.10" at bounding box center [290, 100] width 82 height 12
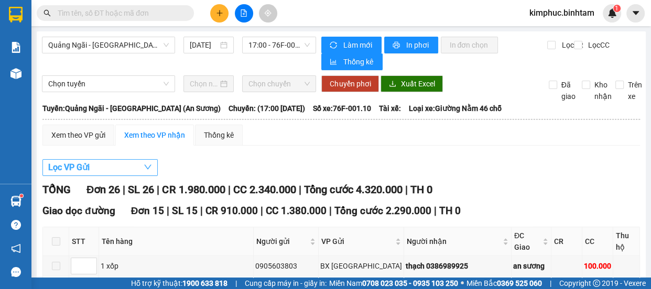
click at [67, 165] on span "Lọc VP Gửi" at bounding box center [68, 167] width 41 height 13
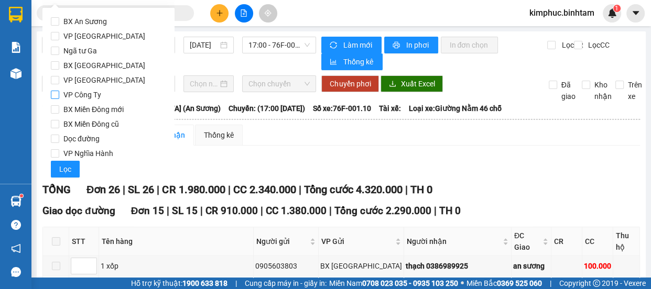
click at [55, 94] on input "VP Công Ty" at bounding box center [55, 95] width 8 height 8
checkbox input "true"
click at [70, 169] on span "Lọc" at bounding box center [65, 170] width 12 height 12
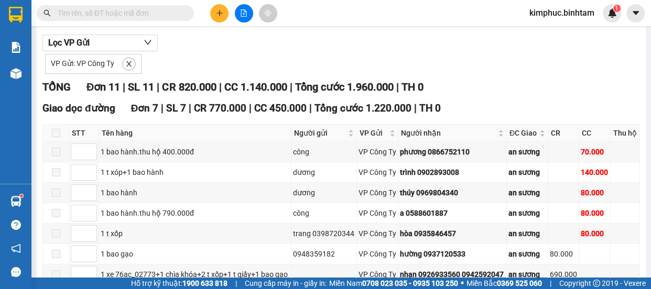
scroll to position [29, 0]
